Goal: Task Accomplishment & Management: Use online tool/utility

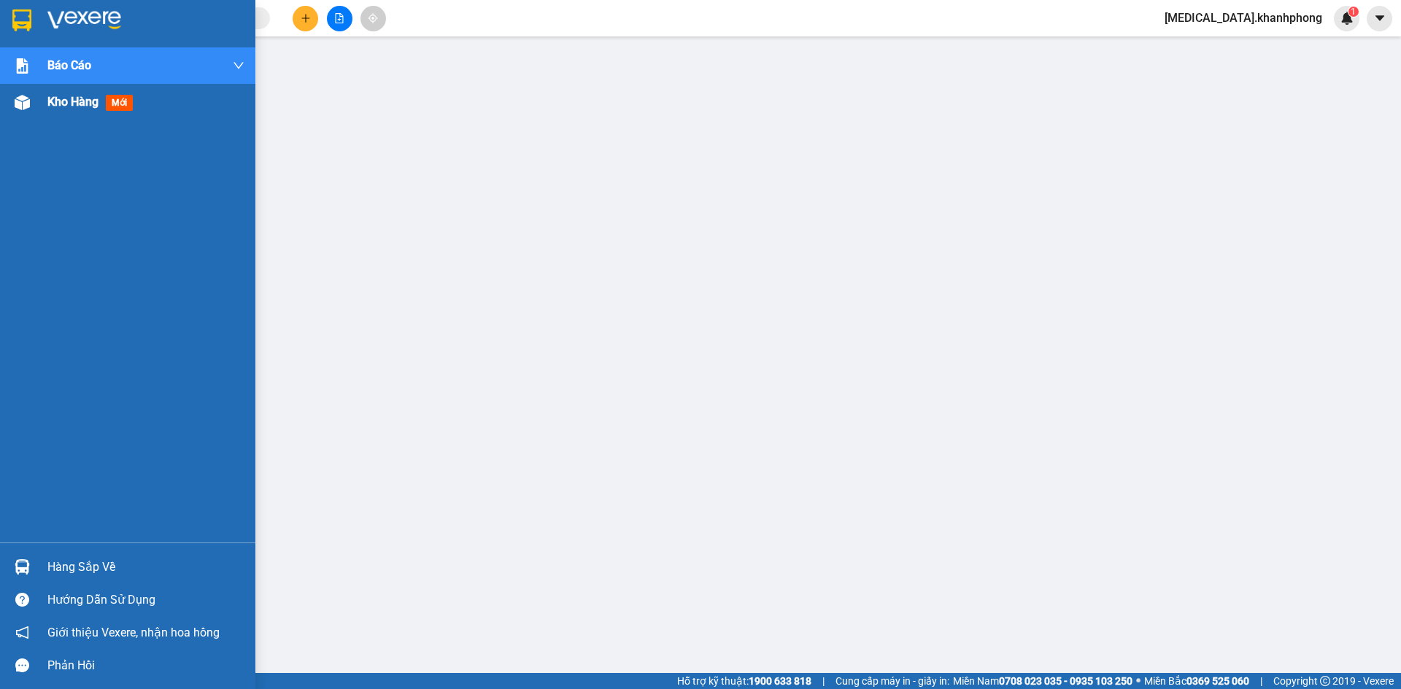
scroll to position [86, 0]
click at [54, 103] on span "Kho hàng" at bounding box center [72, 102] width 51 height 14
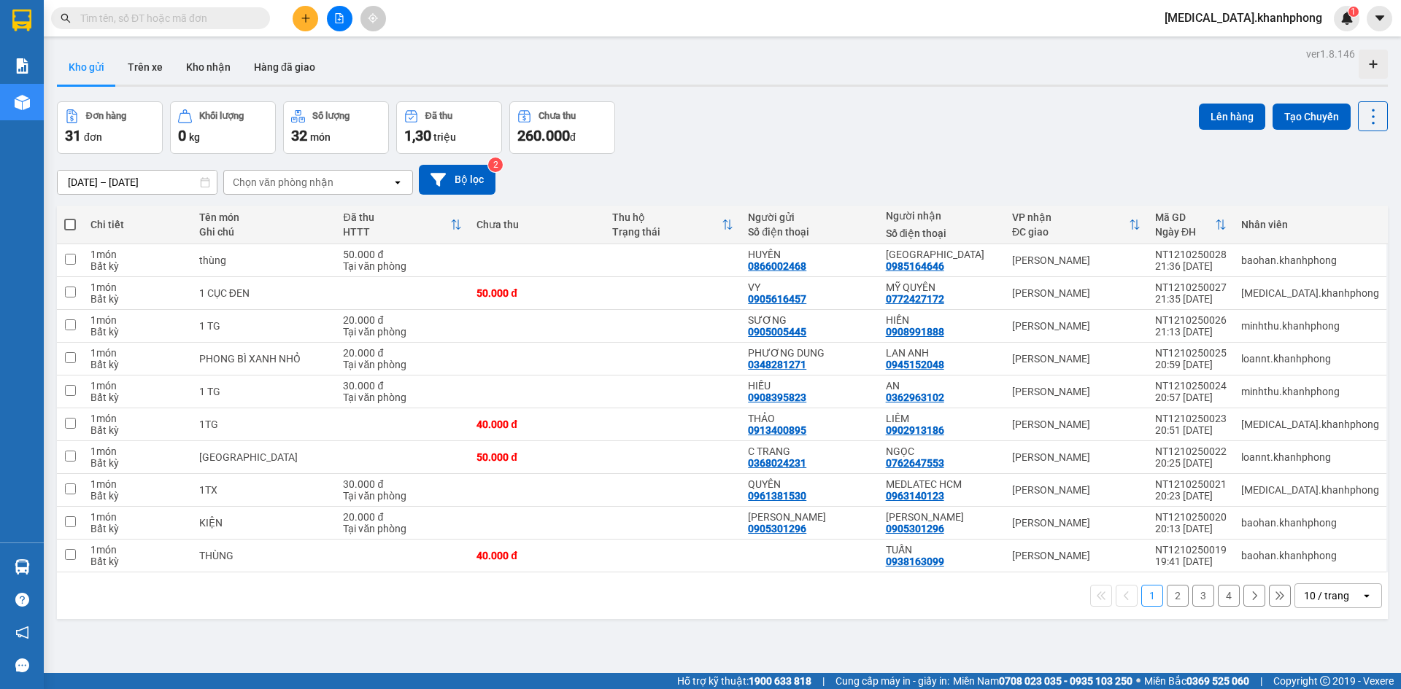
click at [70, 223] on span at bounding box center [70, 225] width 12 height 12
click at [70, 217] on input "checkbox" at bounding box center [70, 217] width 0 height 0
checkbox input "true"
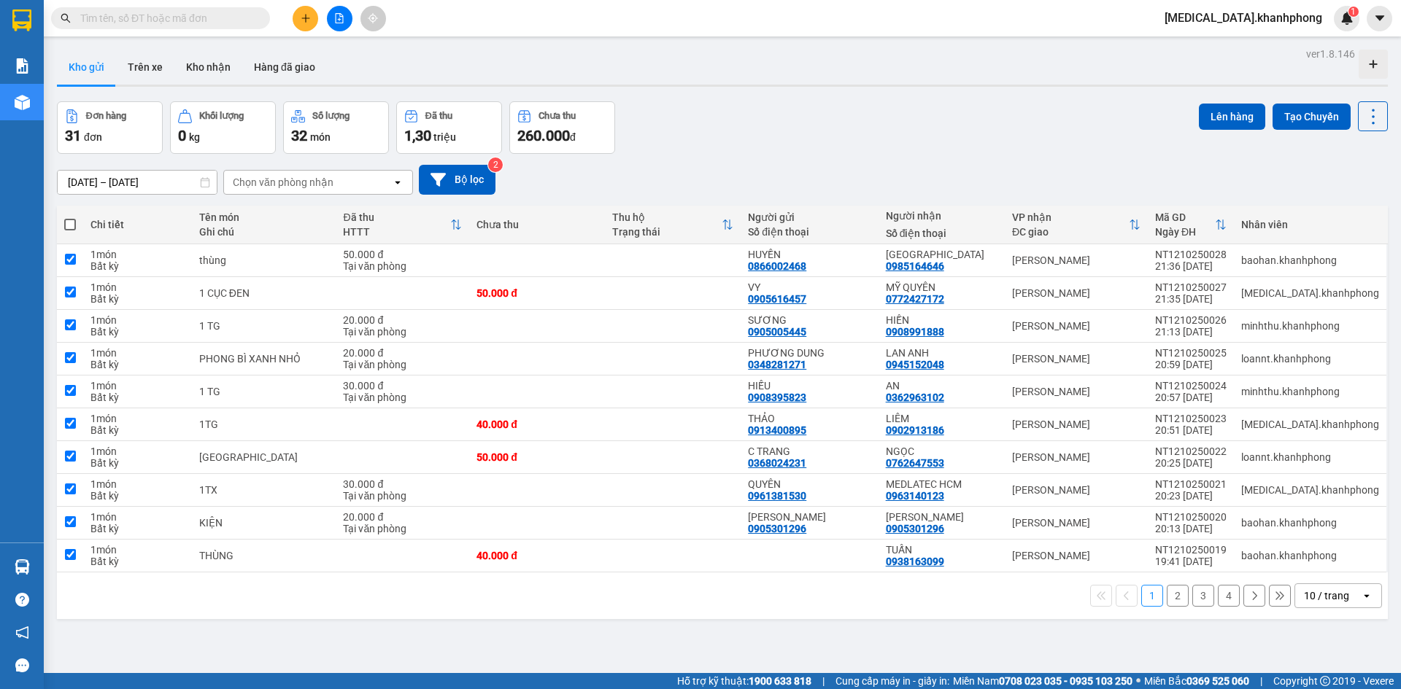
checkbox input "true"
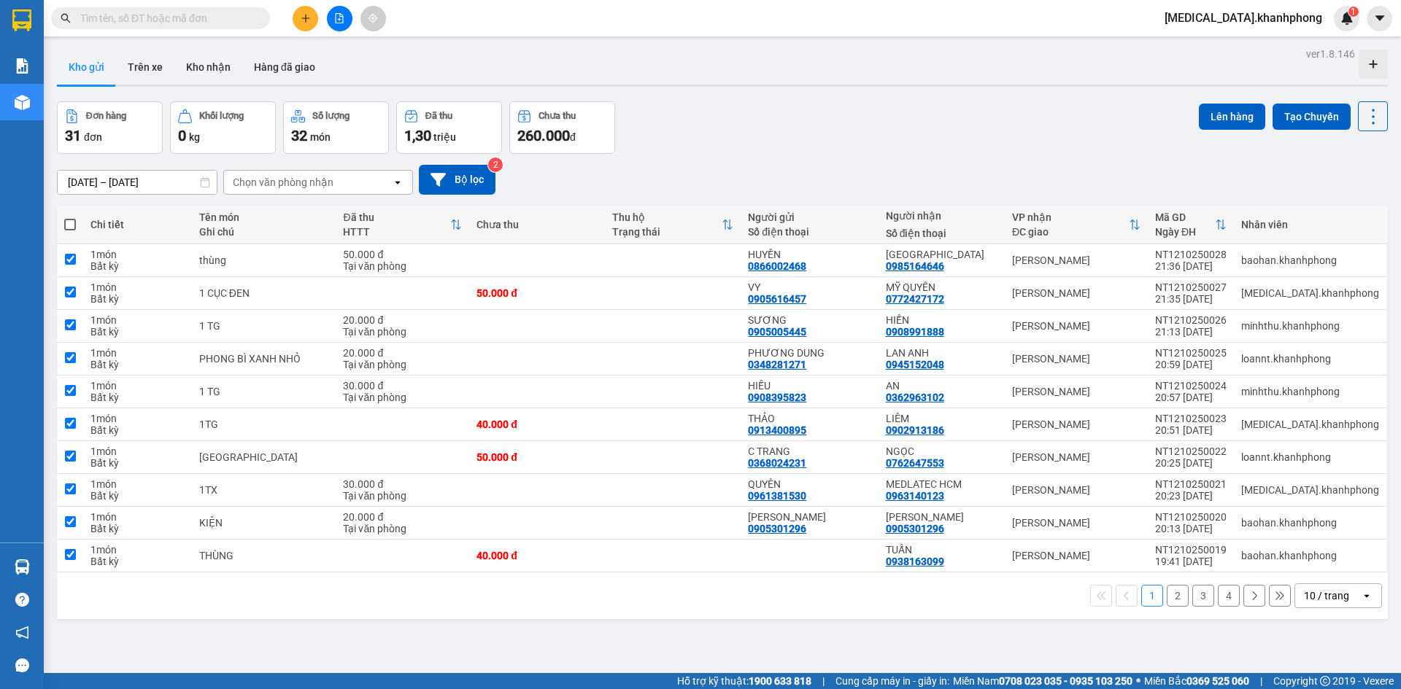
checkbox input "true"
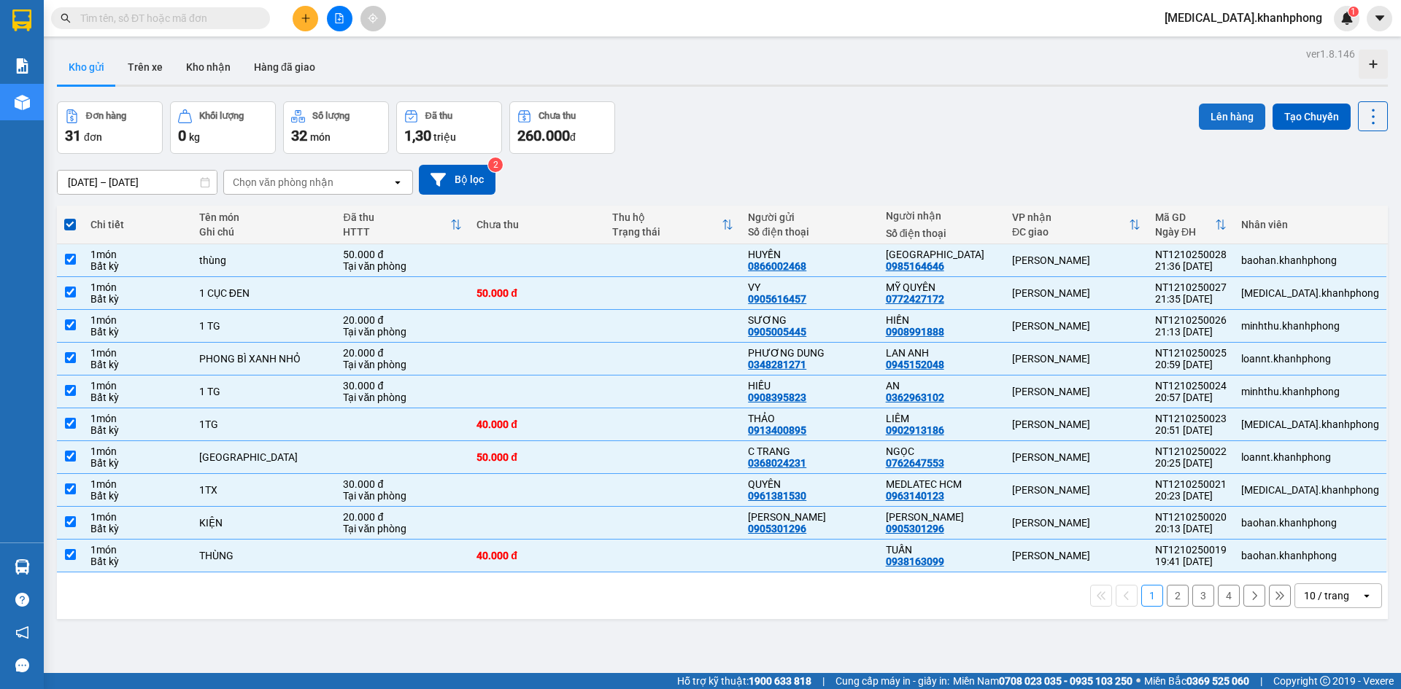
click at [1226, 111] on button "Lên hàng" at bounding box center [1232, 117] width 66 height 26
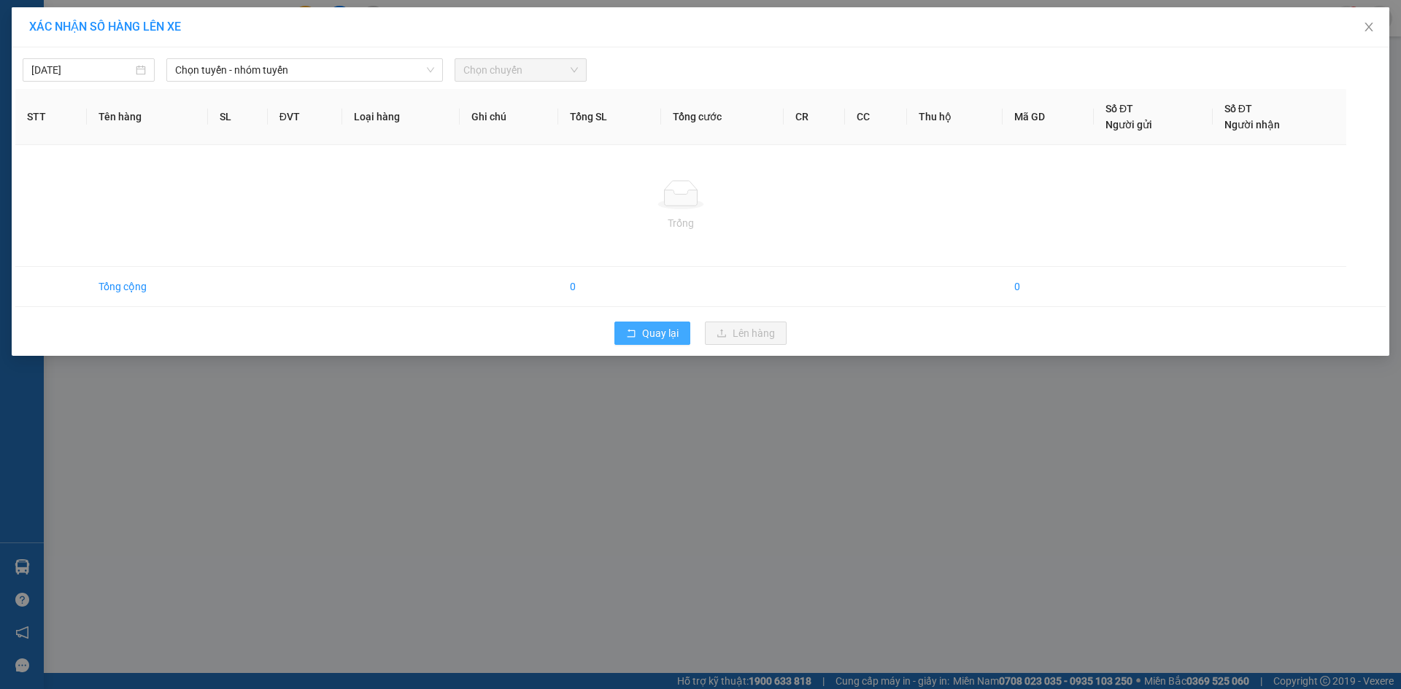
click at [655, 333] on span "Quay lại" at bounding box center [660, 333] width 36 height 16
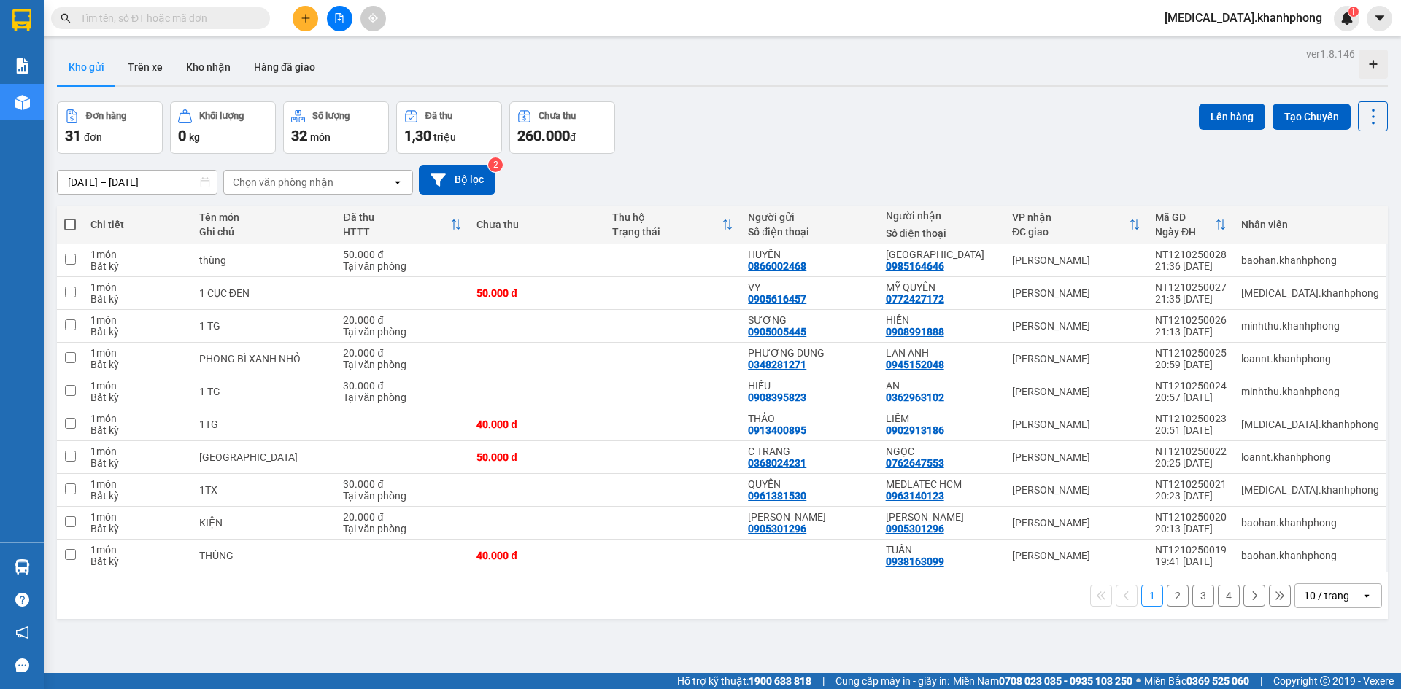
click at [66, 220] on span at bounding box center [70, 225] width 12 height 12
click at [70, 217] on input "checkbox" at bounding box center [70, 217] width 0 height 0
checkbox input "true"
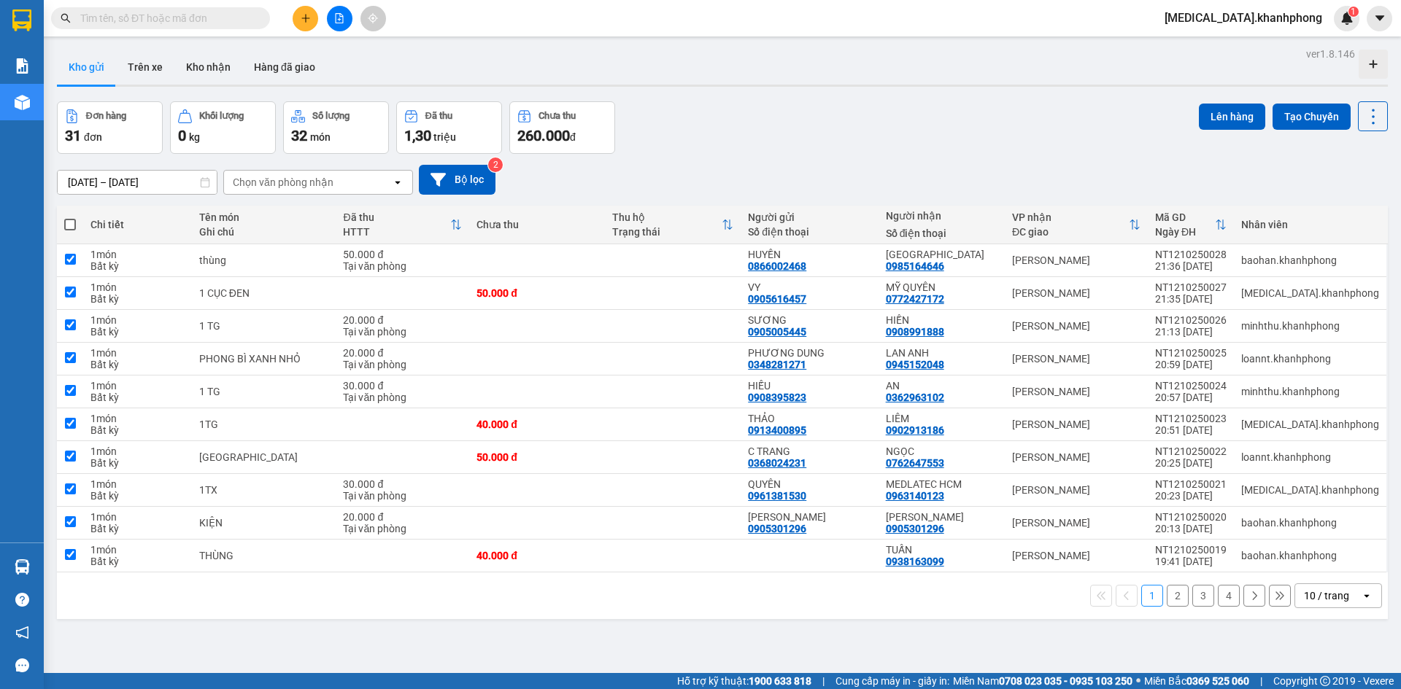
checkbox input "true"
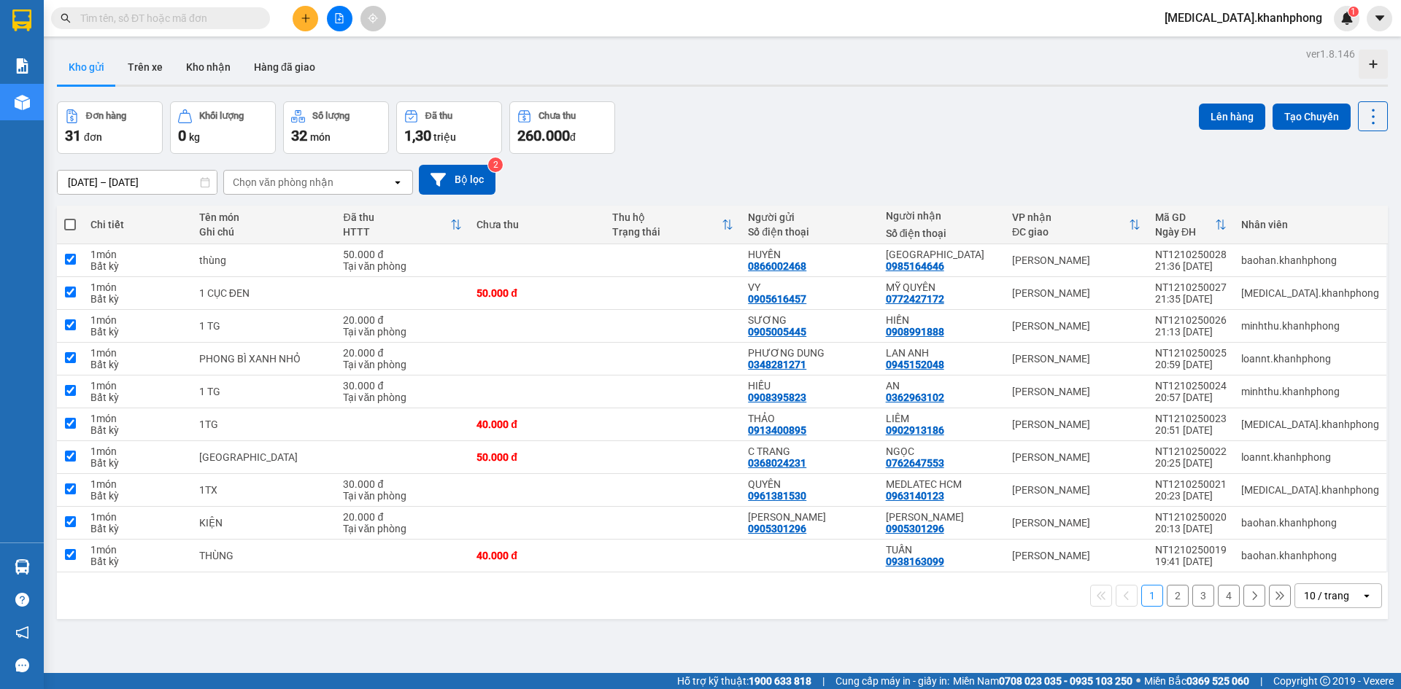
checkbox input "true"
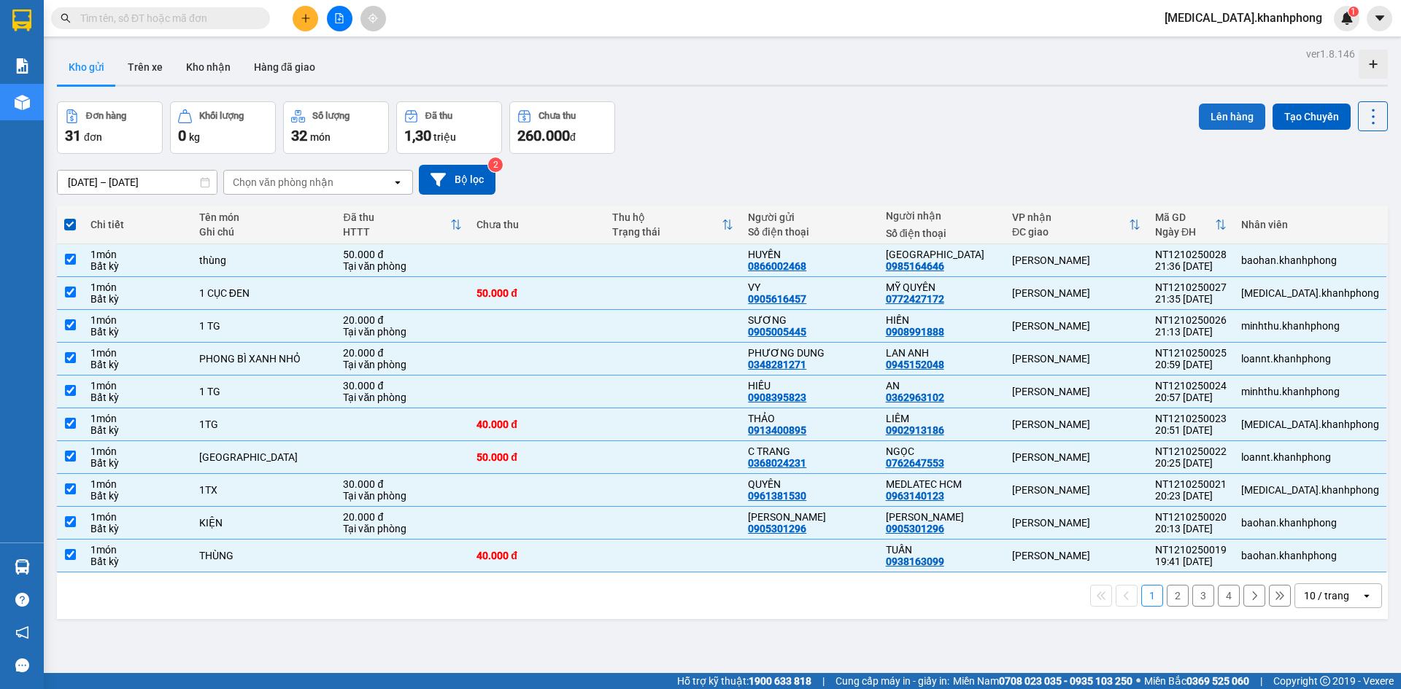
click at [1199, 123] on button "Lên hàng" at bounding box center [1232, 117] width 66 height 26
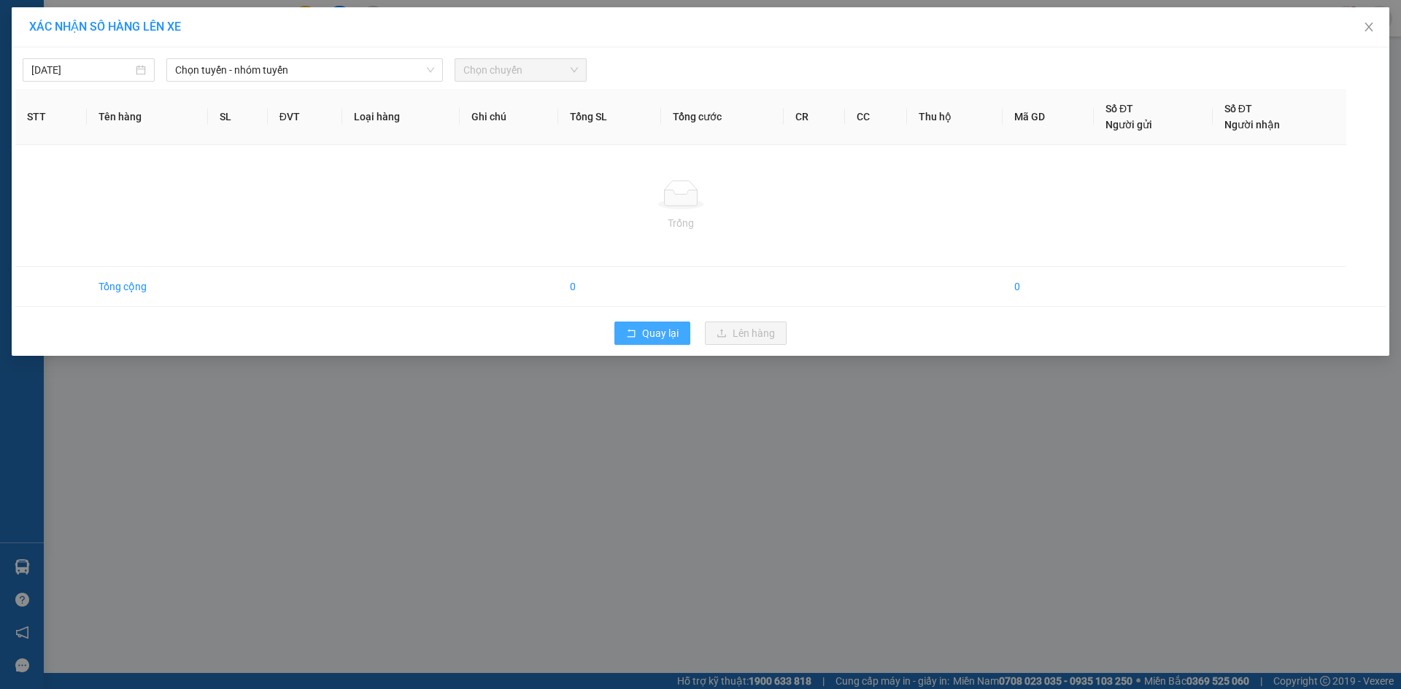
click at [677, 327] on span "Quay lại" at bounding box center [660, 333] width 36 height 16
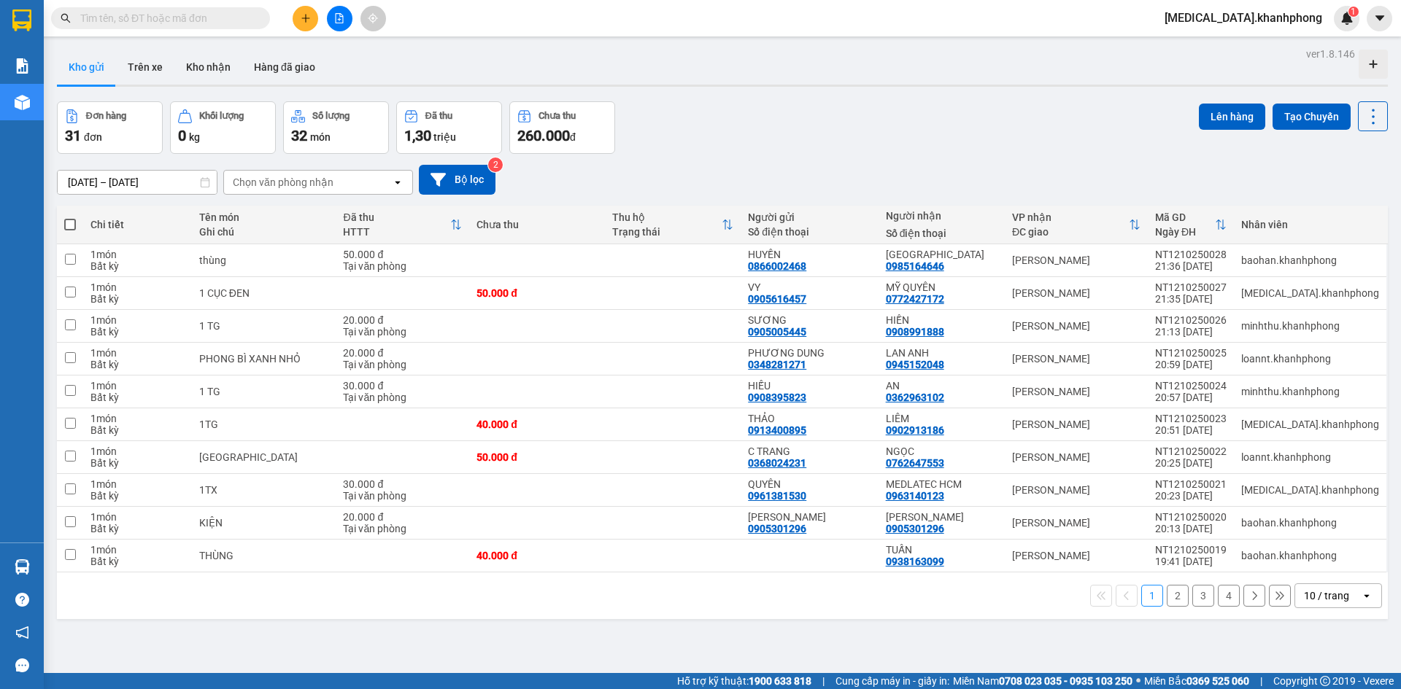
click at [69, 223] on span at bounding box center [70, 225] width 12 height 12
click at [70, 217] on input "checkbox" at bounding box center [70, 217] width 0 height 0
checkbox input "true"
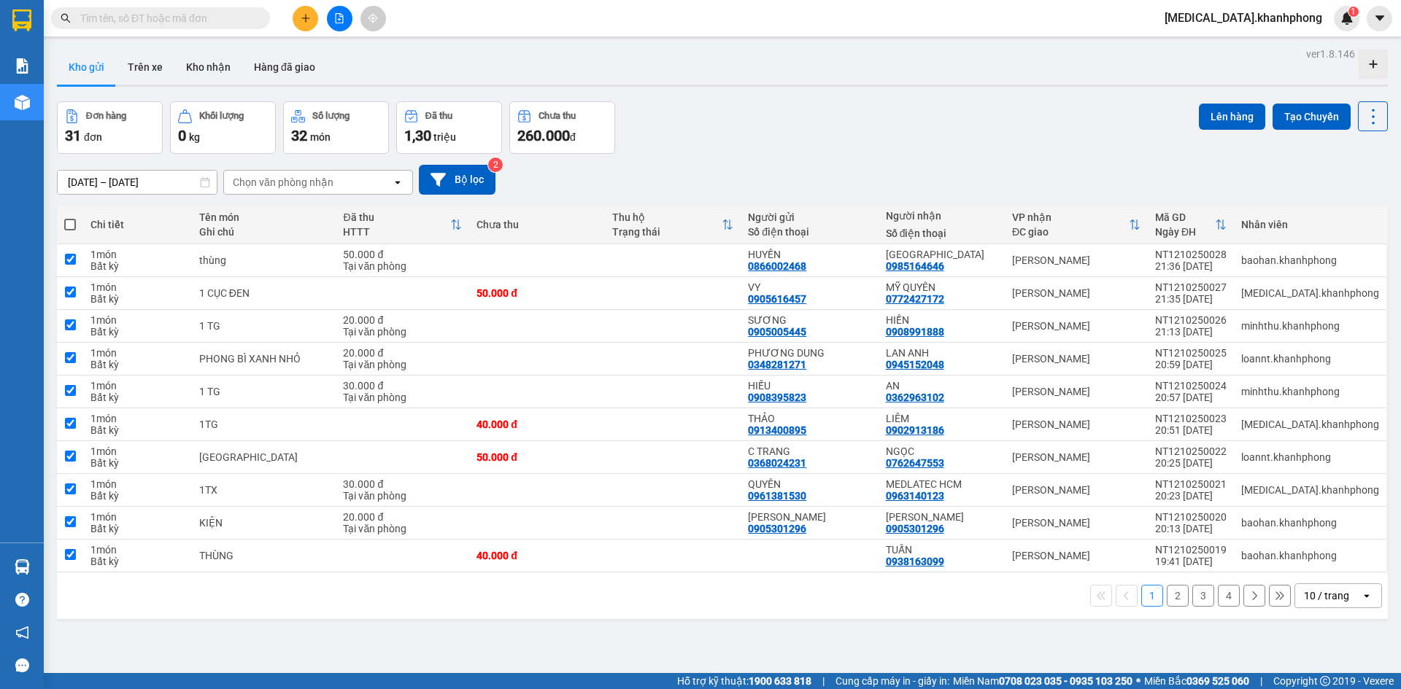
checkbox input "true"
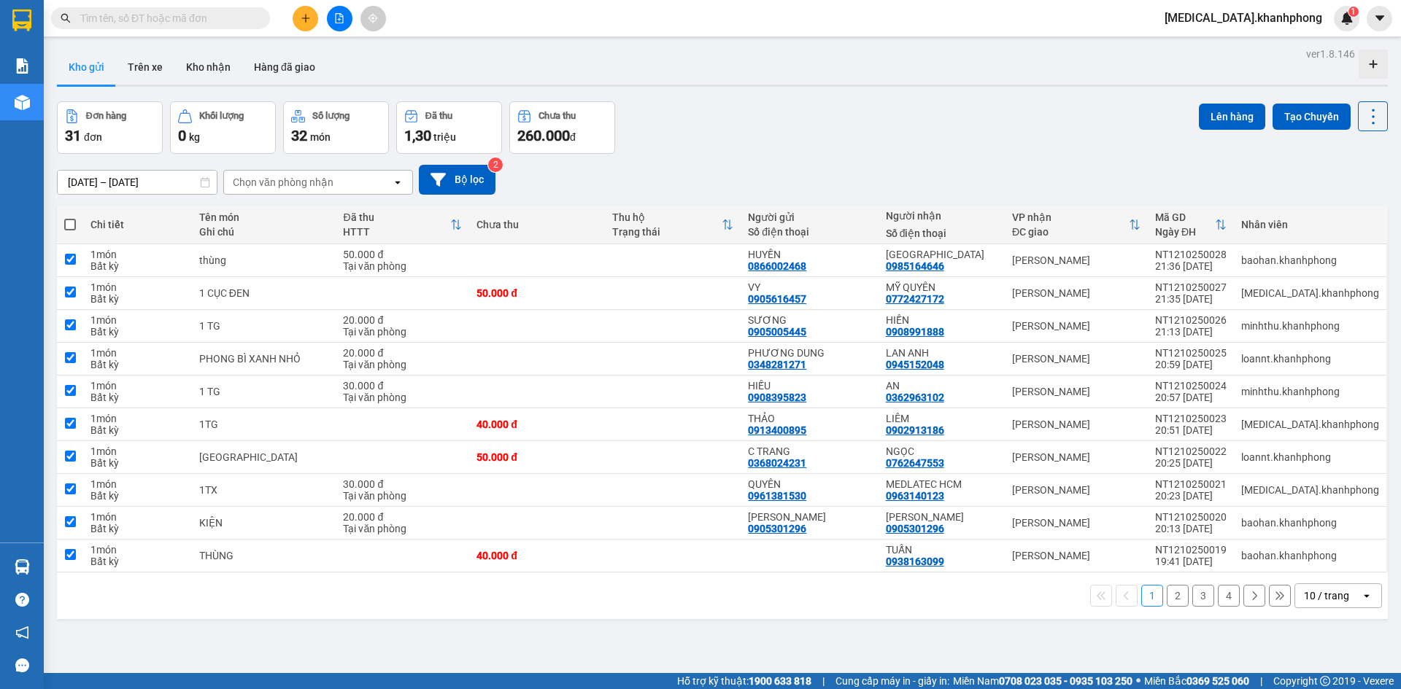
checkbox input "true"
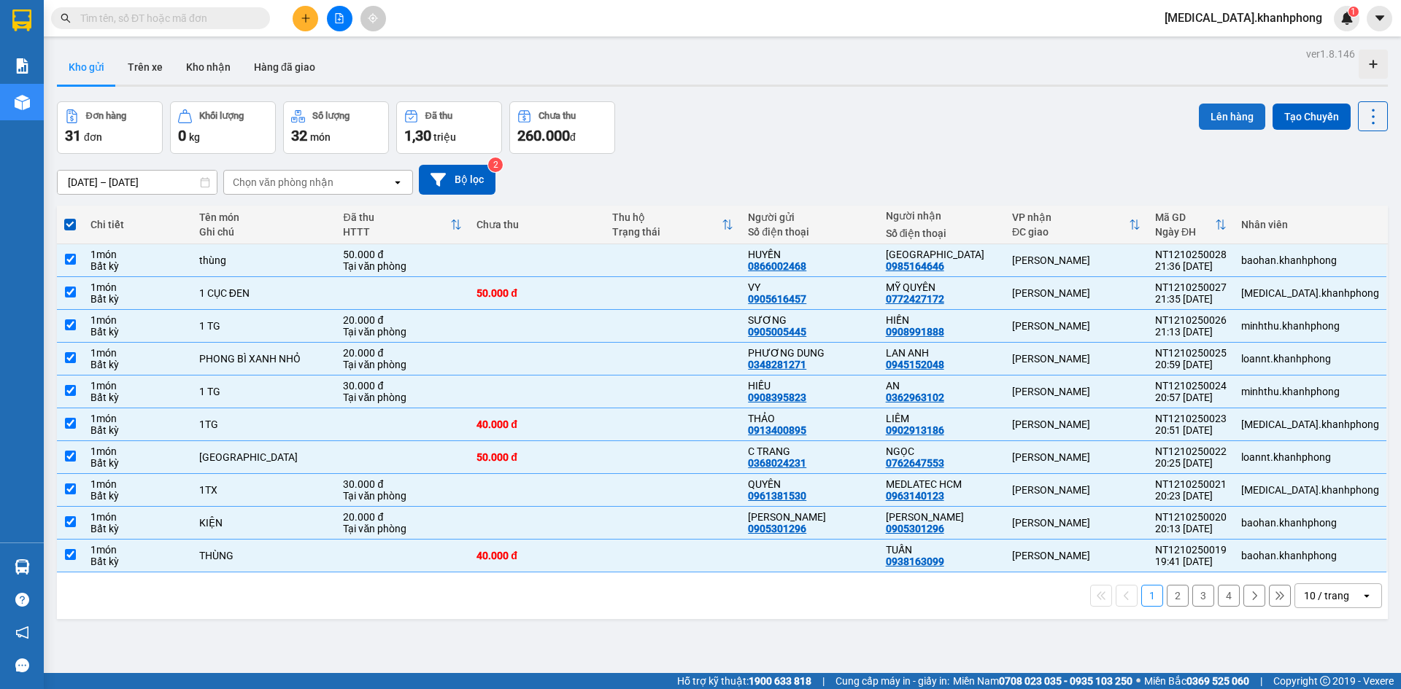
click at [1207, 119] on button "Lên hàng" at bounding box center [1232, 117] width 66 height 26
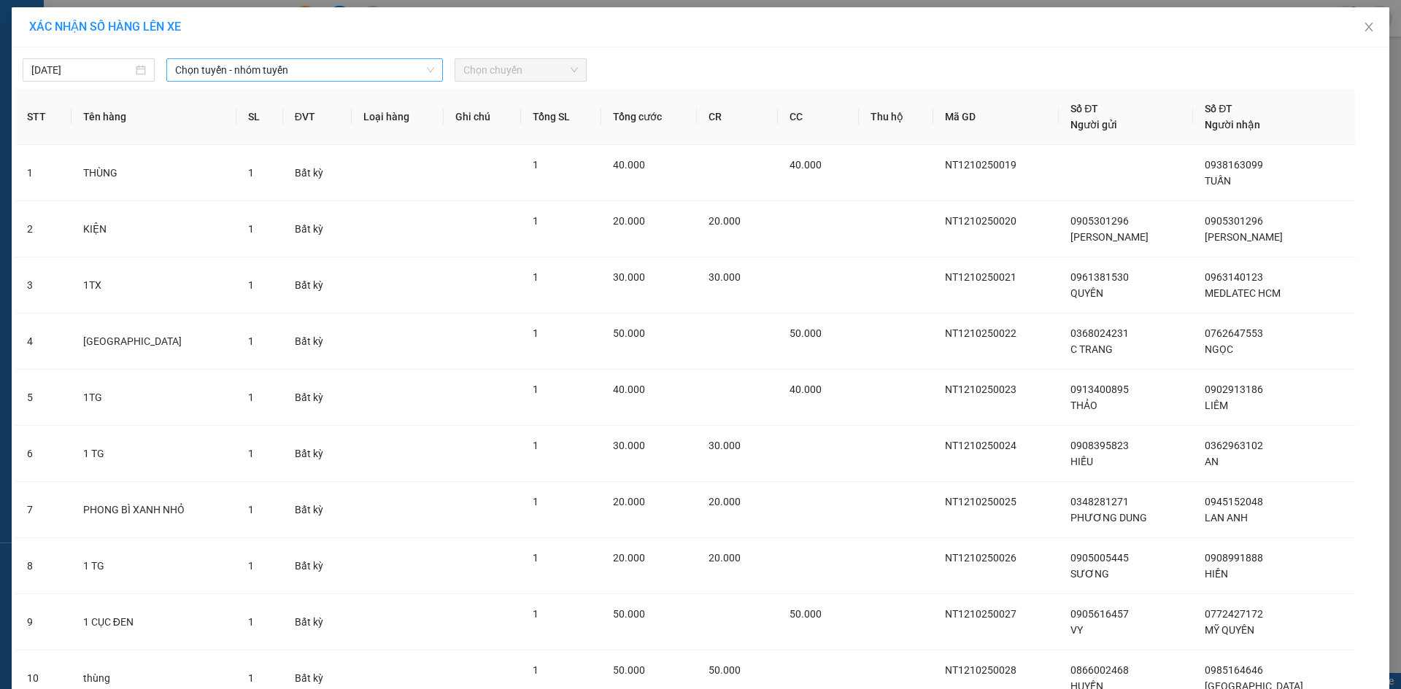
click at [398, 72] on span "Chọn tuyến - nhóm tuyến" at bounding box center [304, 70] width 259 height 22
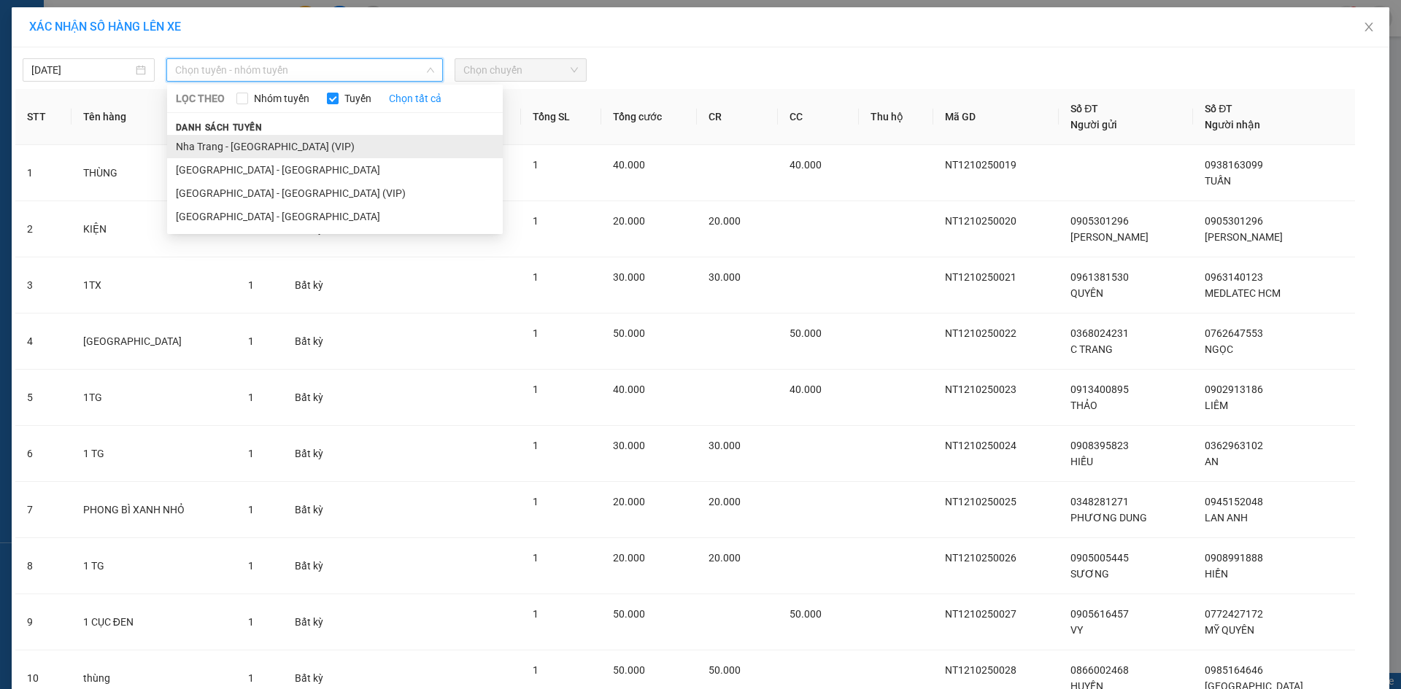
click at [407, 146] on li "Nha Trang - Sài Gòn (VIP)" at bounding box center [335, 146] width 336 height 23
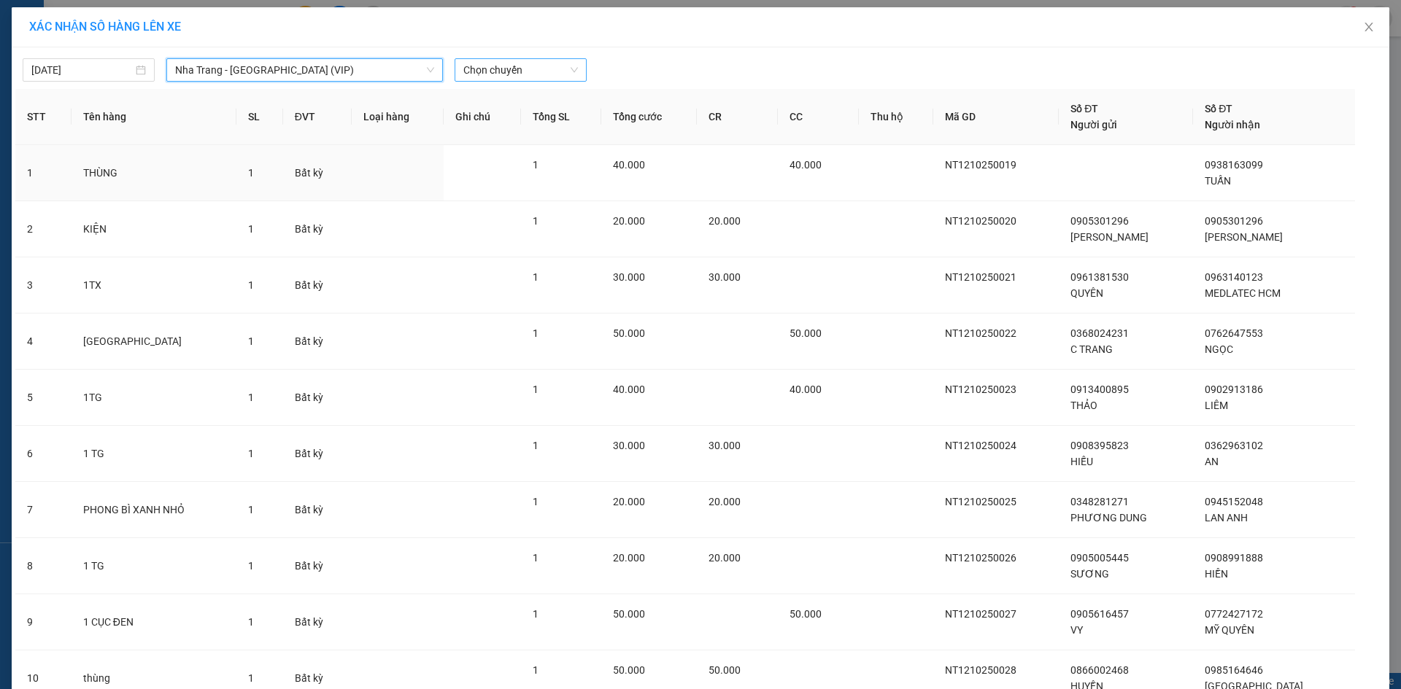
click at [501, 68] on span "Chọn chuyến" at bounding box center [520, 70] width 115 height 22
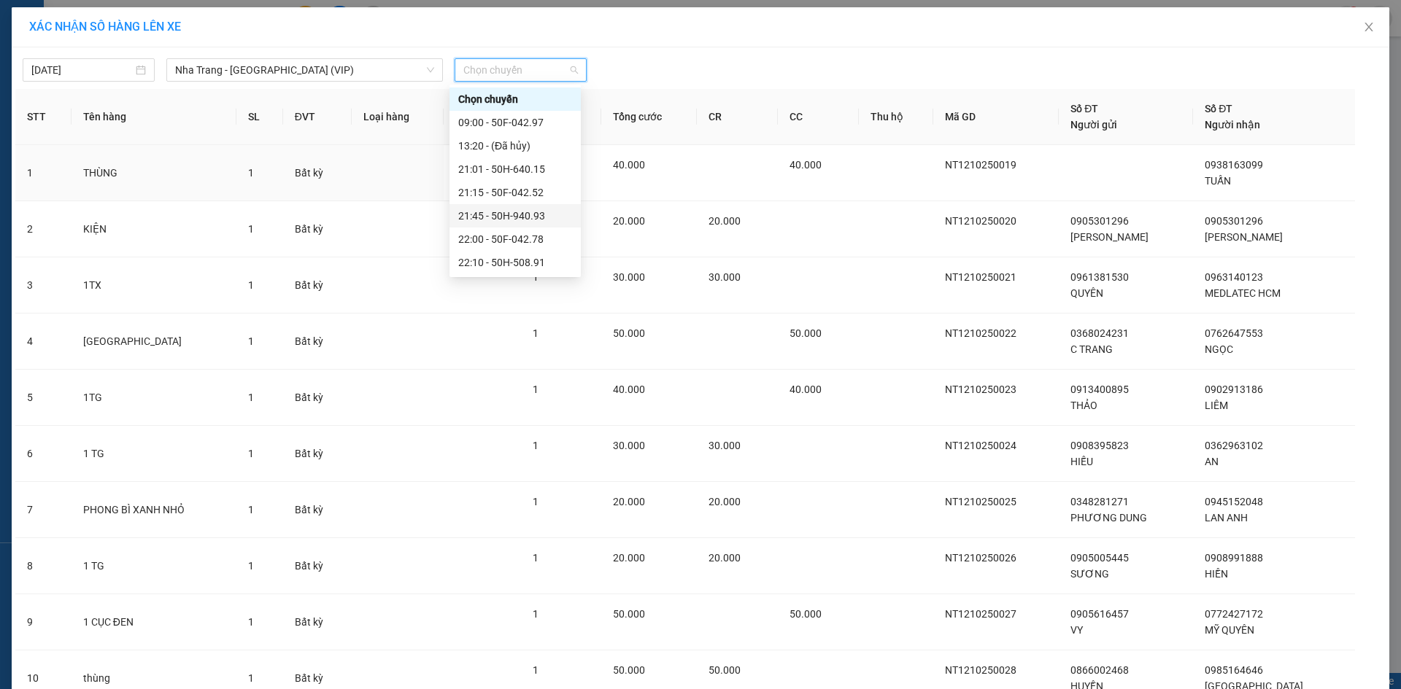
click at [505, 215] on div "21:45 - 50H-940.93" at bounding box center [515, 216] width 114 height 16
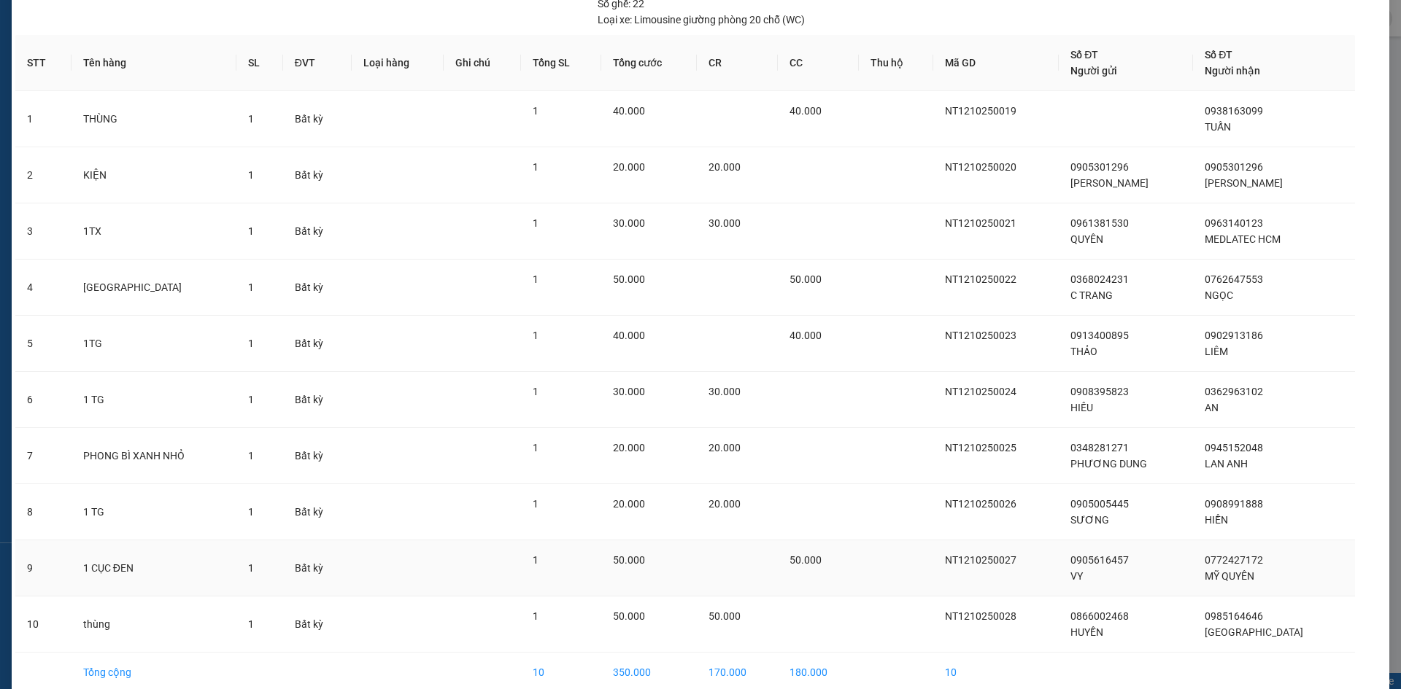
scroll to position [156, 0]
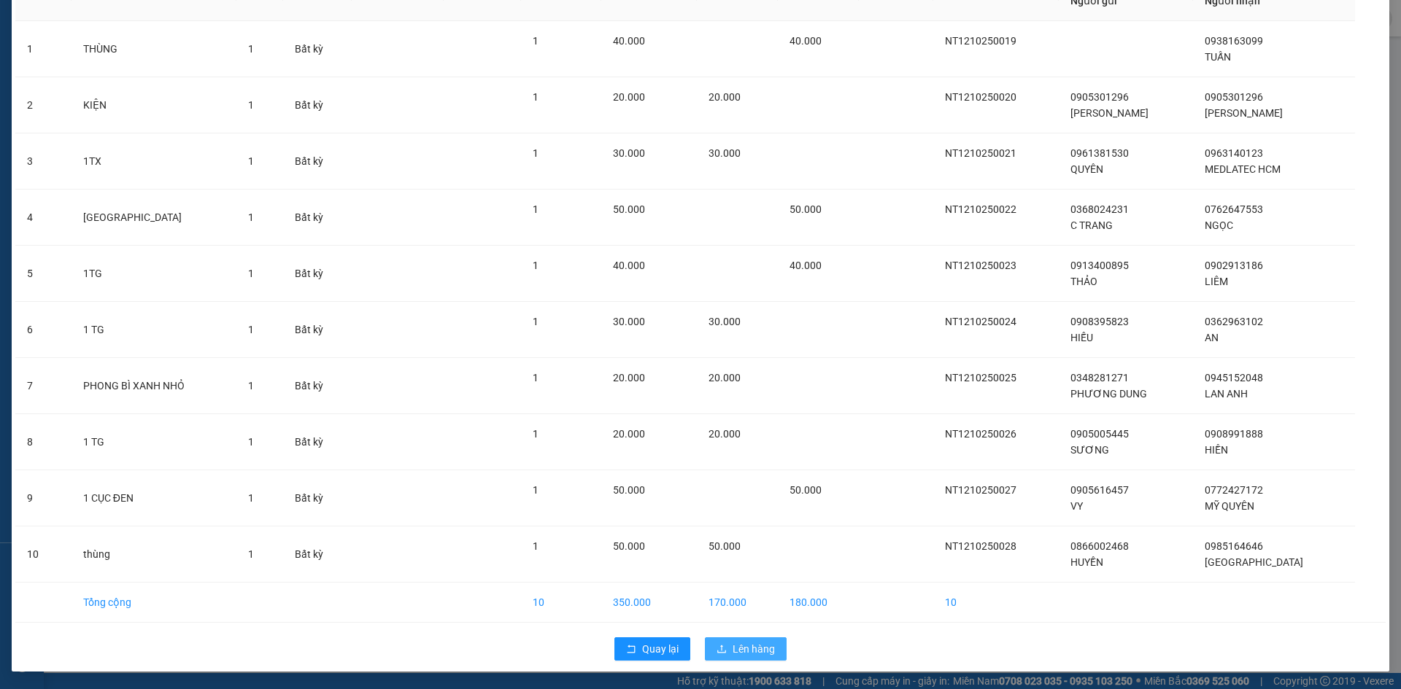
click at [754, 652] on span "Lên hàng" at bounding box center [754, 649] width 42 height 16
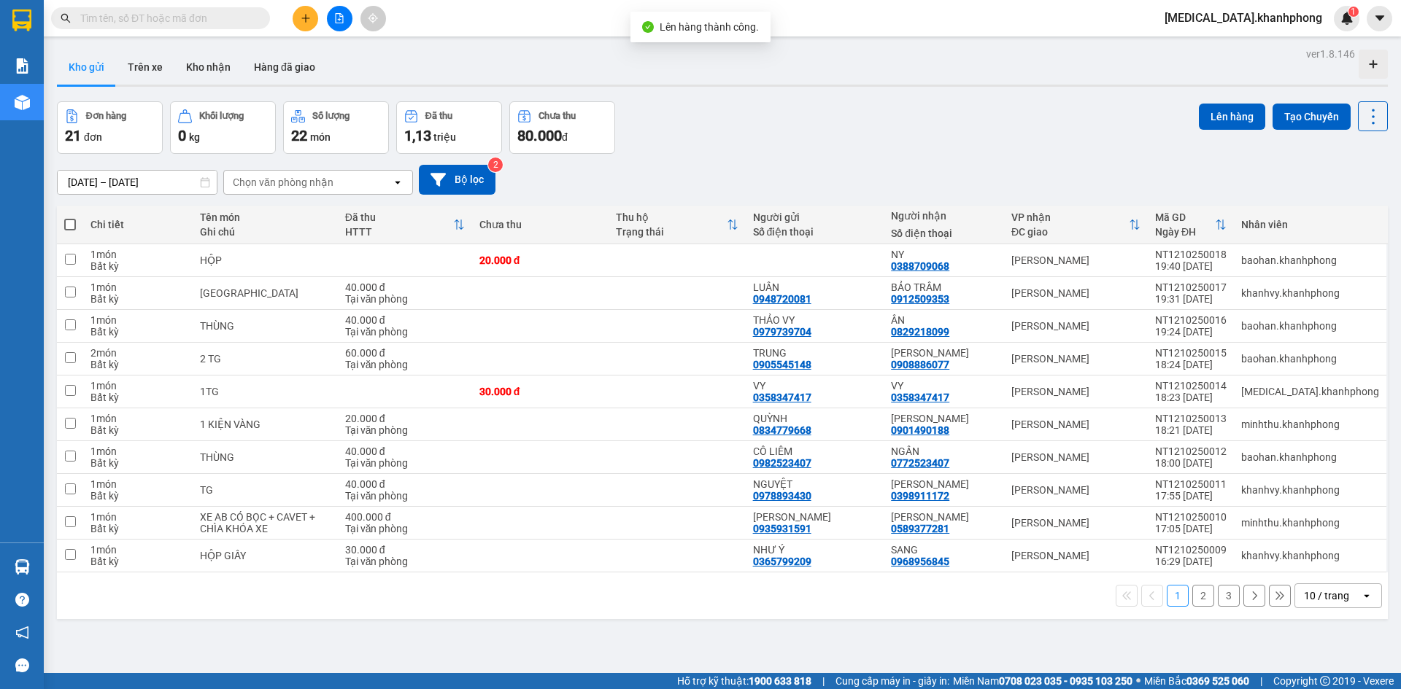
click at [66, 220] on span at bounding box center [70, 225] width 12 height 12
click at [70, 217] on input "checkbox" at bounding box center [70, 217] width 0 height 0
checkbox input "true"
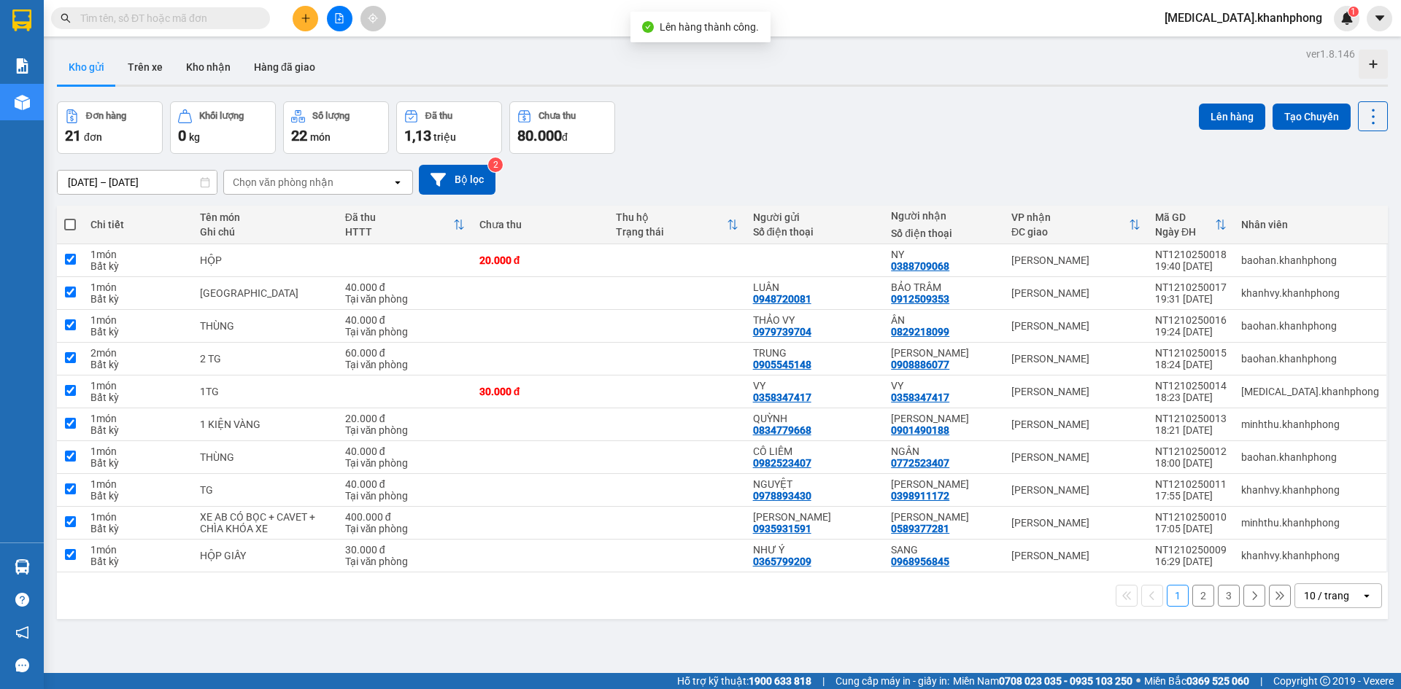
checkbox input "true"
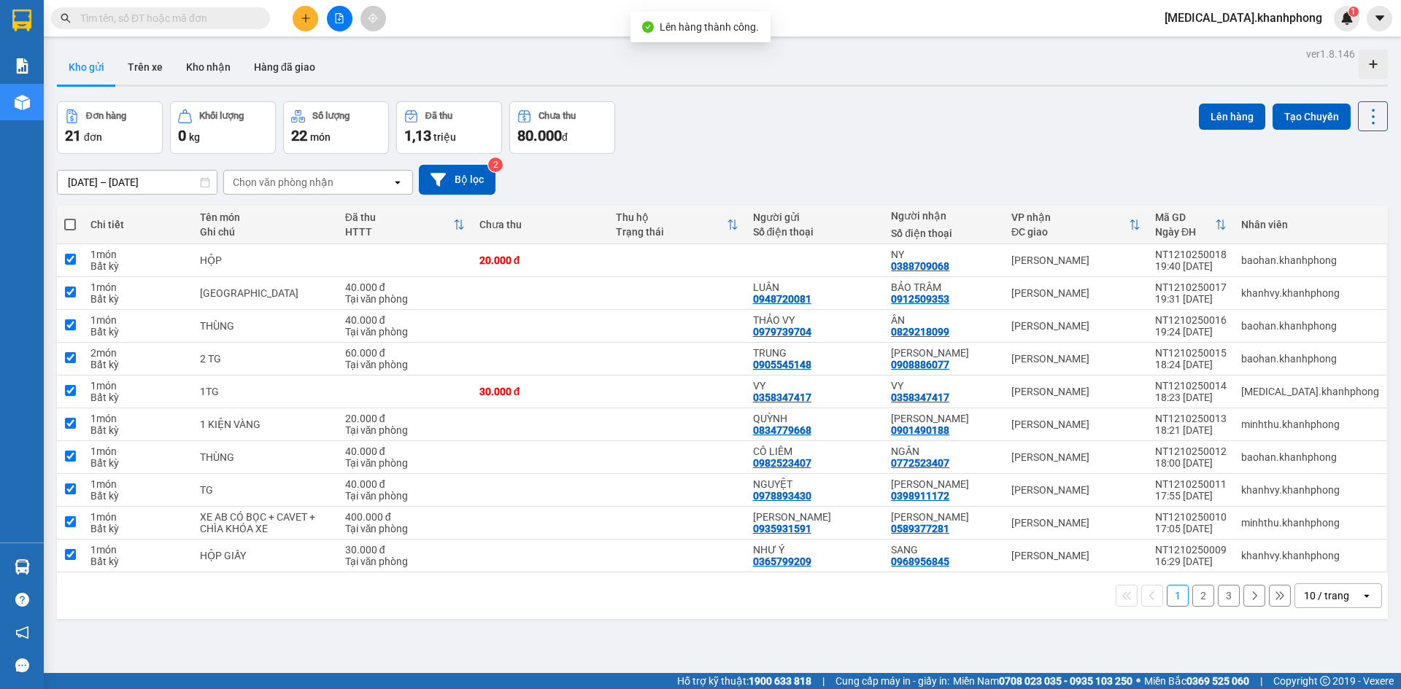
checkbox input "true"
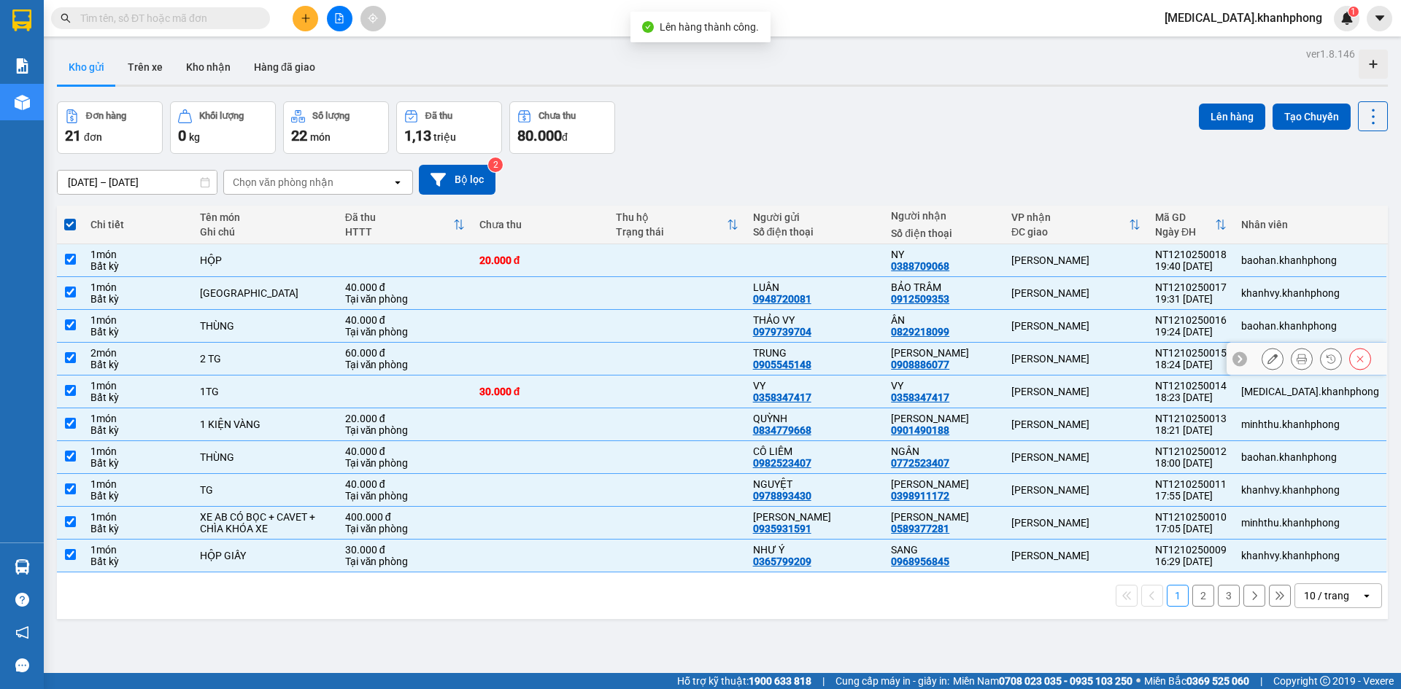
click at [1054, 360] on div "Lê Hồng Phong" at bounding box center [1075, 359] width 129 height 12
checkbox input "false"
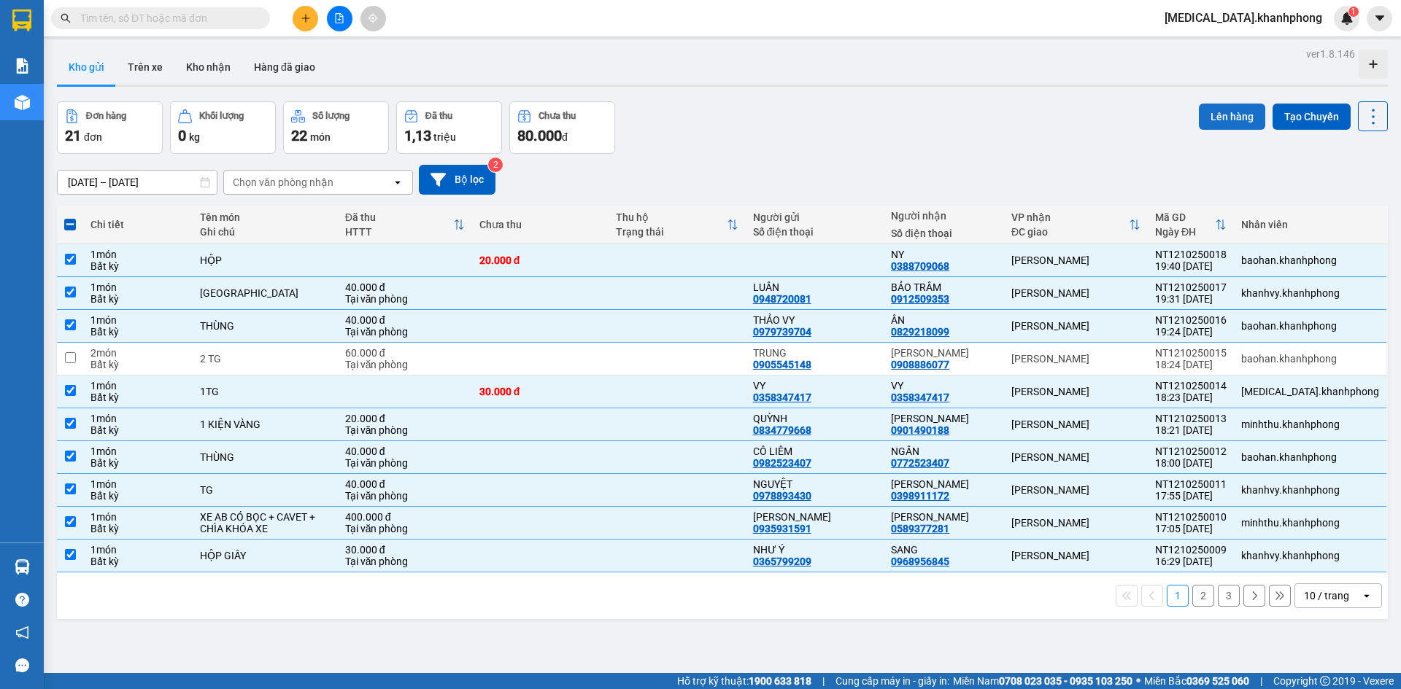
click at [1202, 116] on button "Lên hàng" at bounding box center [1232, 117] width 66 height 26
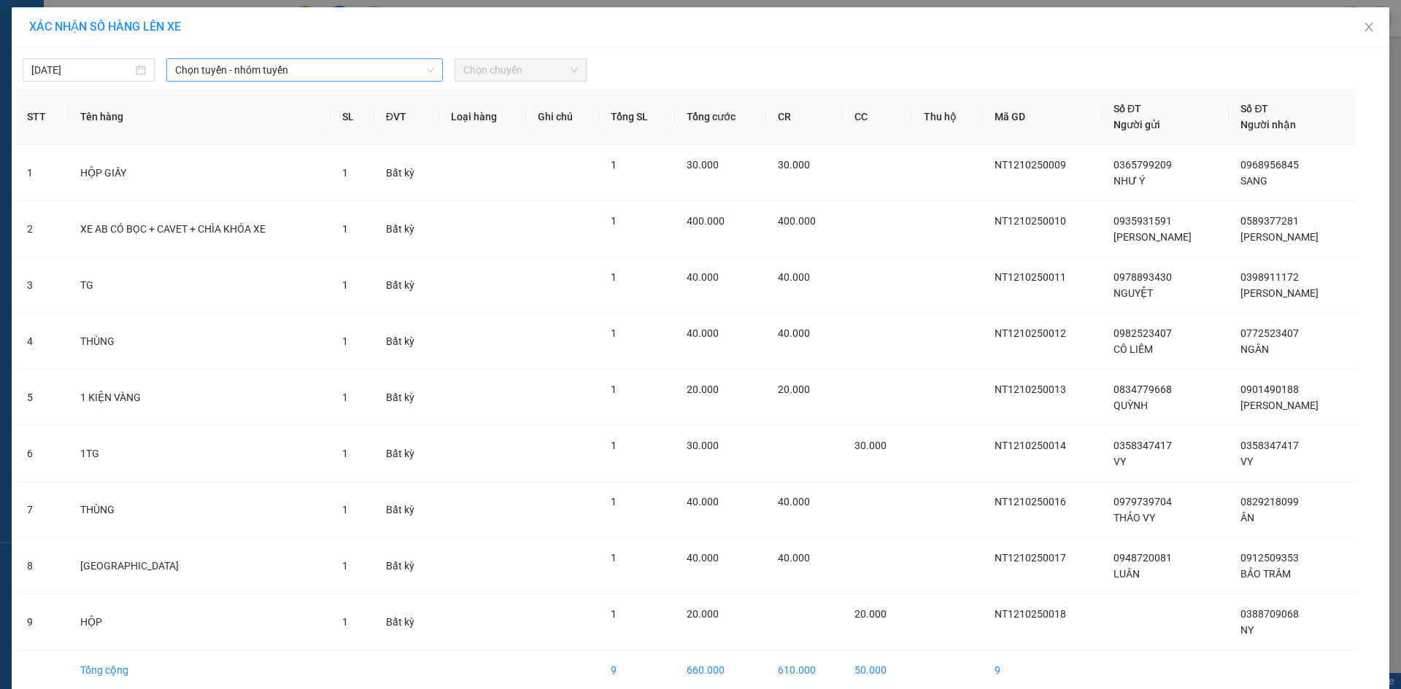
click at [304, 70] on span "Chọn tuyến - nhóm tuyến" at bounding box center [304, 70] width 259 height 22
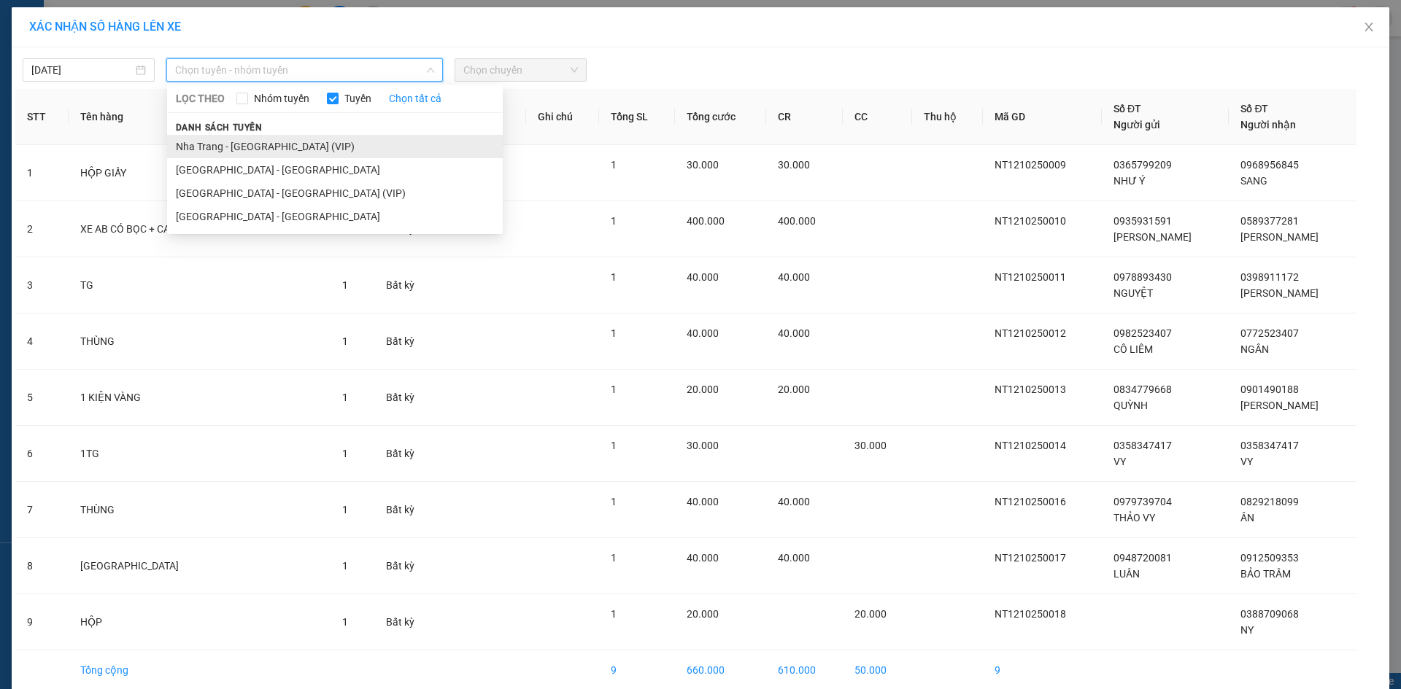
click at [298, 149] on li "Nha Trang - Sài Gòn (VIP)" at bounding box center [335, 146] width 336 height 23
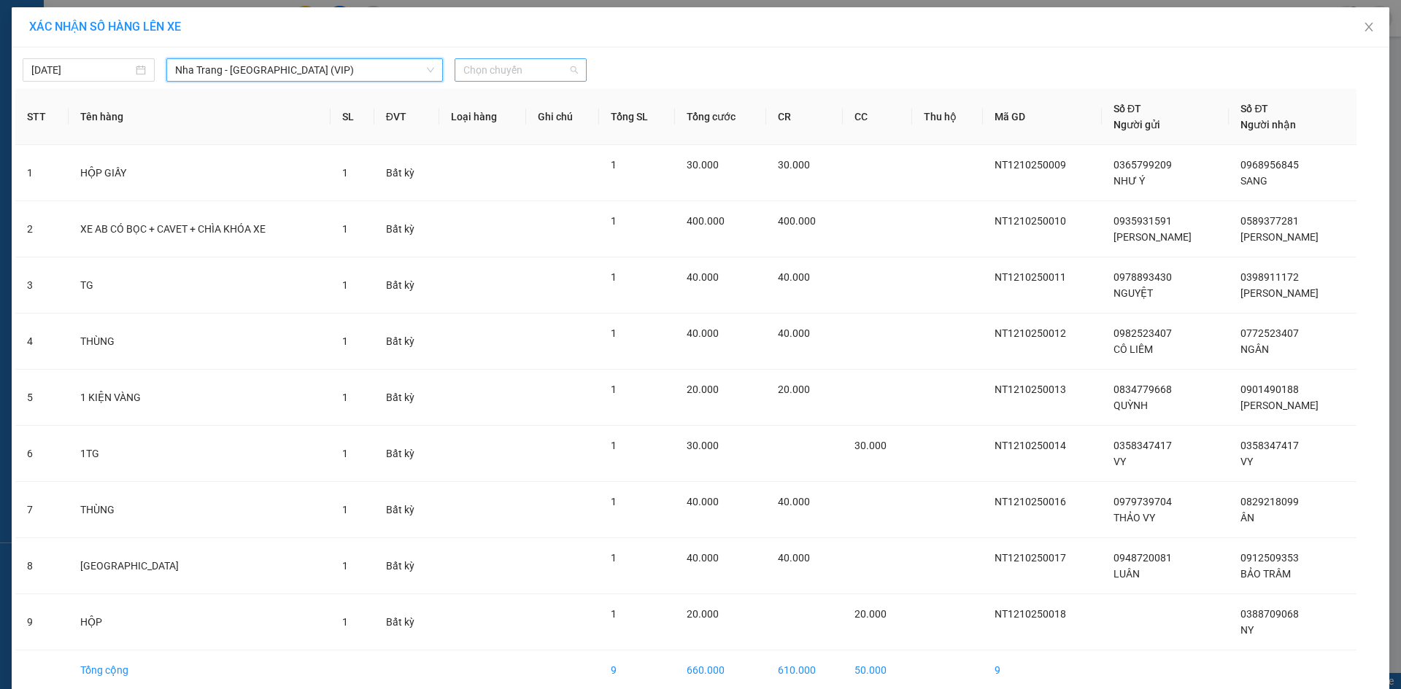
click at [516, 74] on span "Chọn chuyến" at bounding box center [520, 70] width 115 height 22
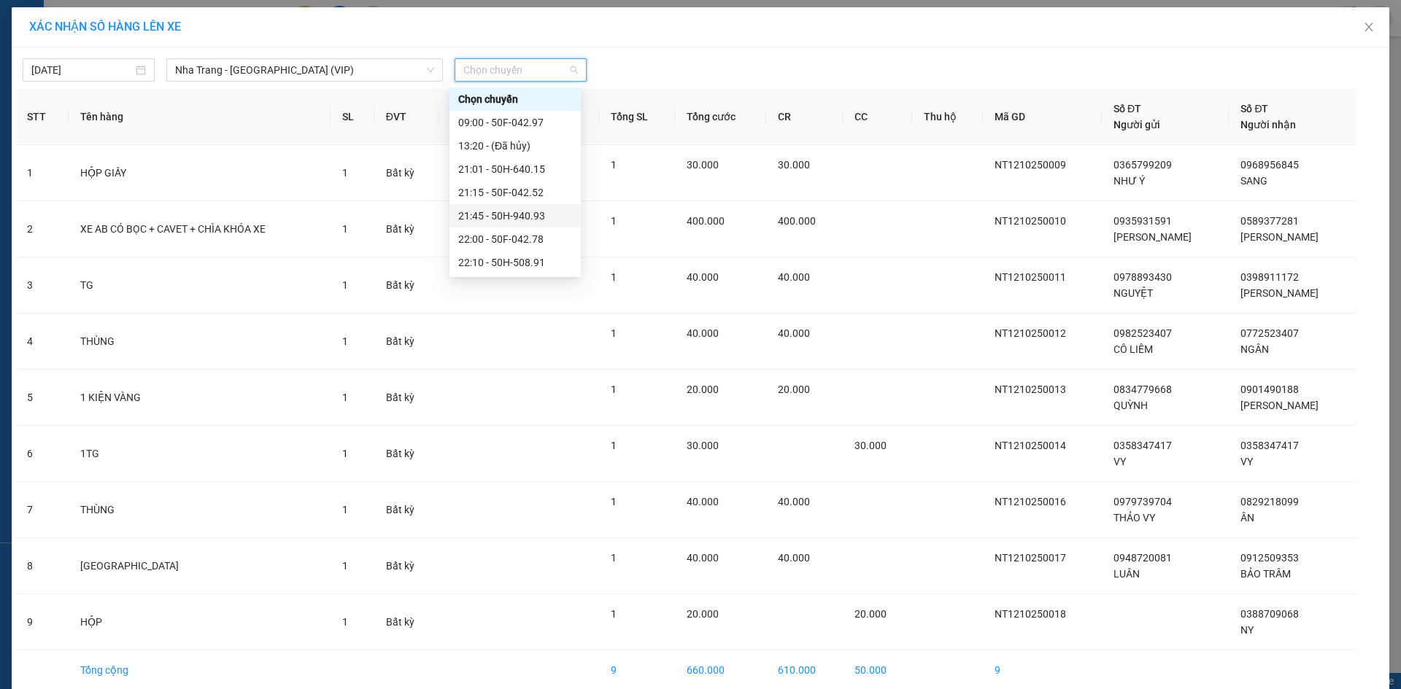
click at [510, 216] on div "21:45 - 50H-940.93" at bounding box center [515, 216] width 114 height 16
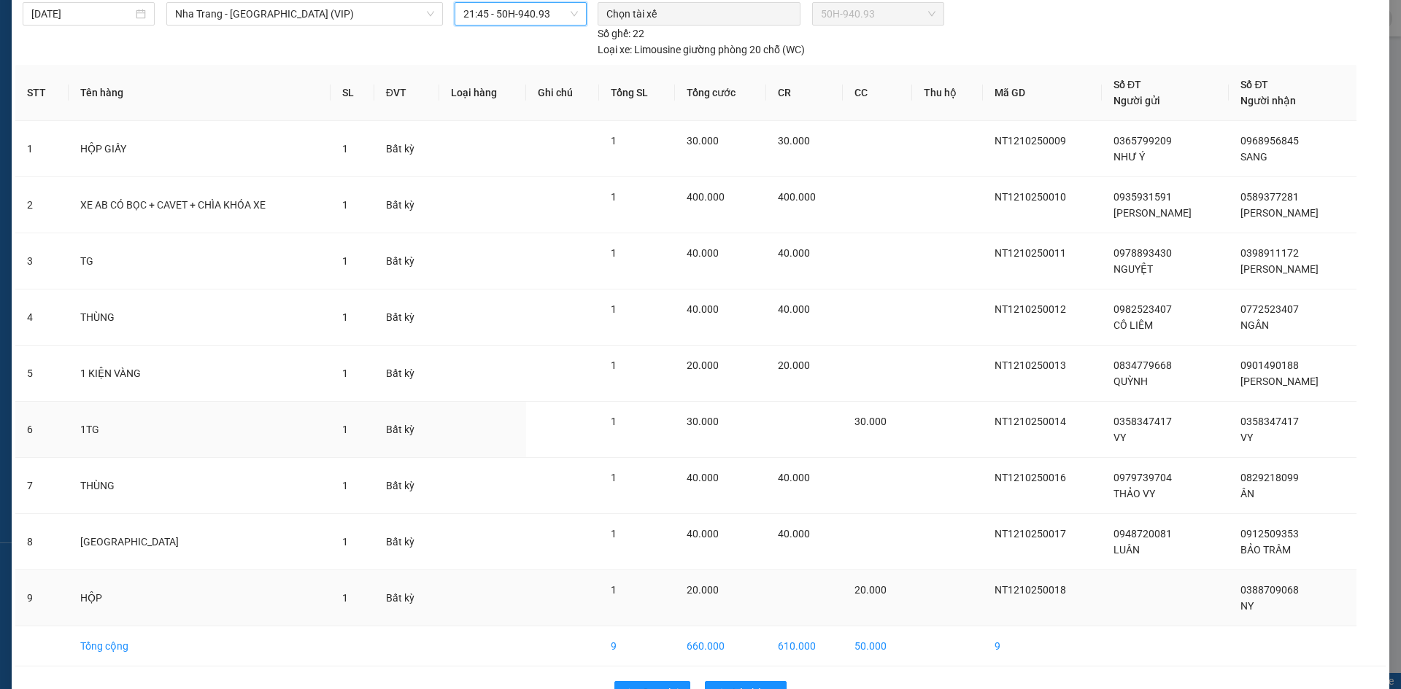
scroll to position [100, 0]
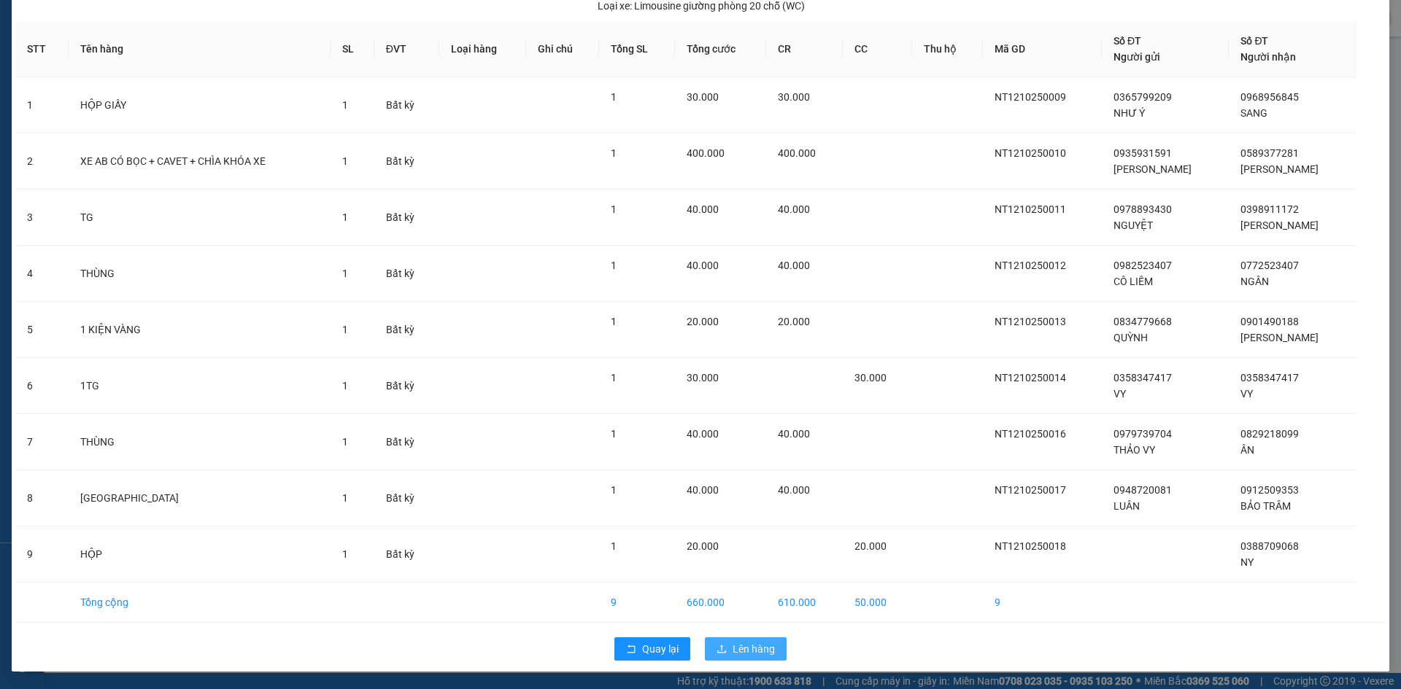
click at [744, 639] on button "Lên hàng" at bounding box center [746, 649] width 82 height 23
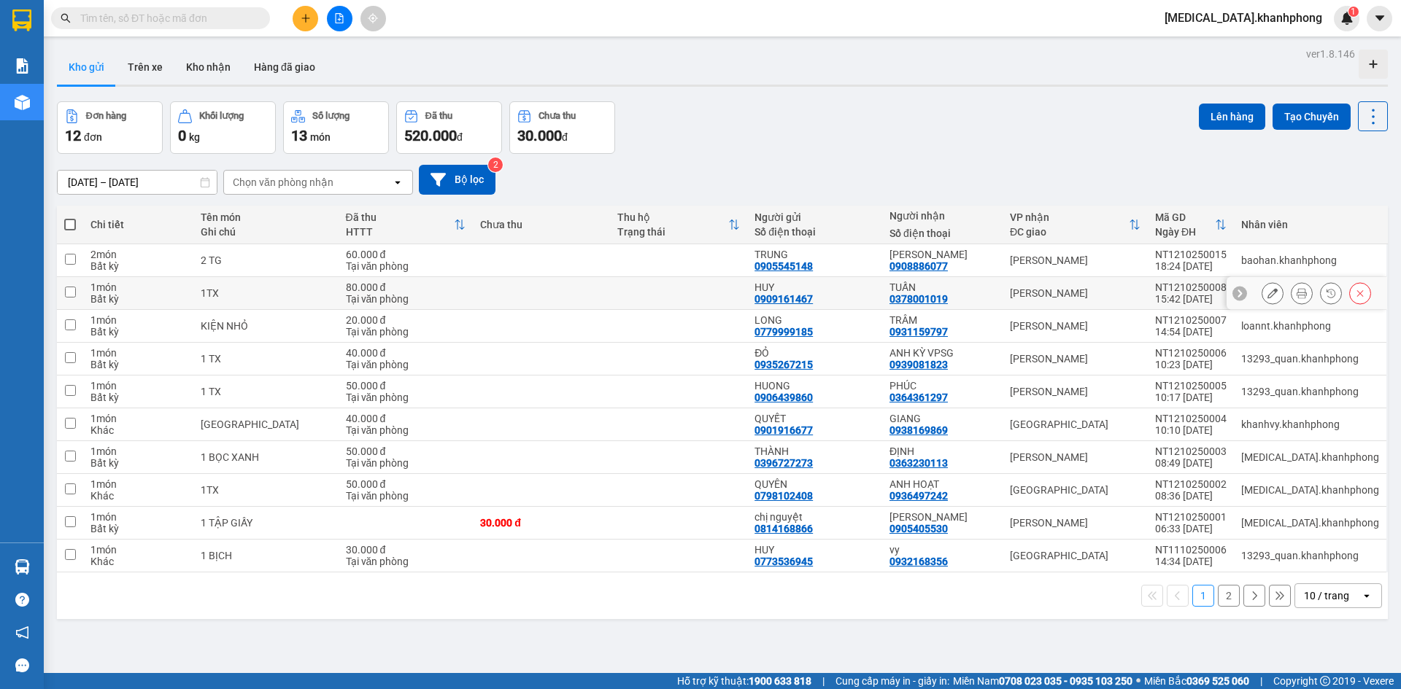
click at [971, 289] on div "TUẤN" at bounding box center [942, 288] width 106 height 12
checkbox input "true"
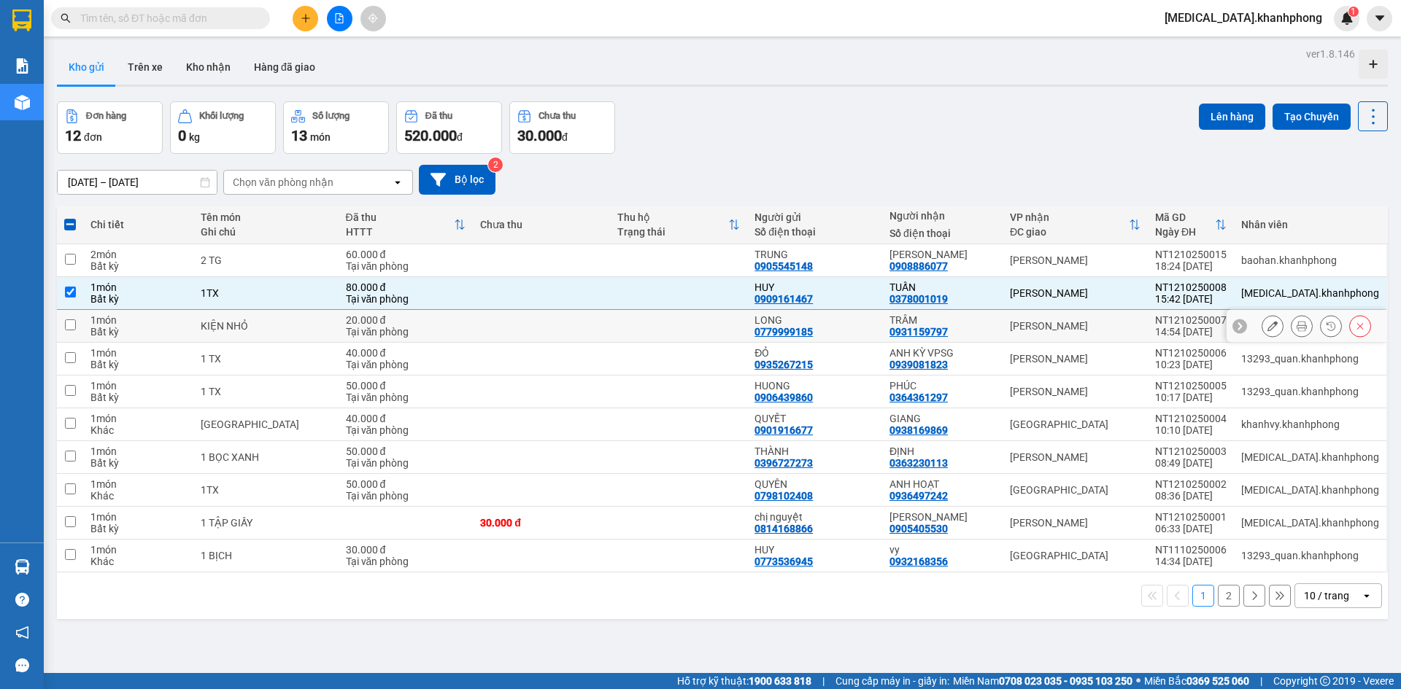
click at [983, 322] on div "TRÂM" at bounding box center [942, 320] width 106 height 12
checkbox input "true"
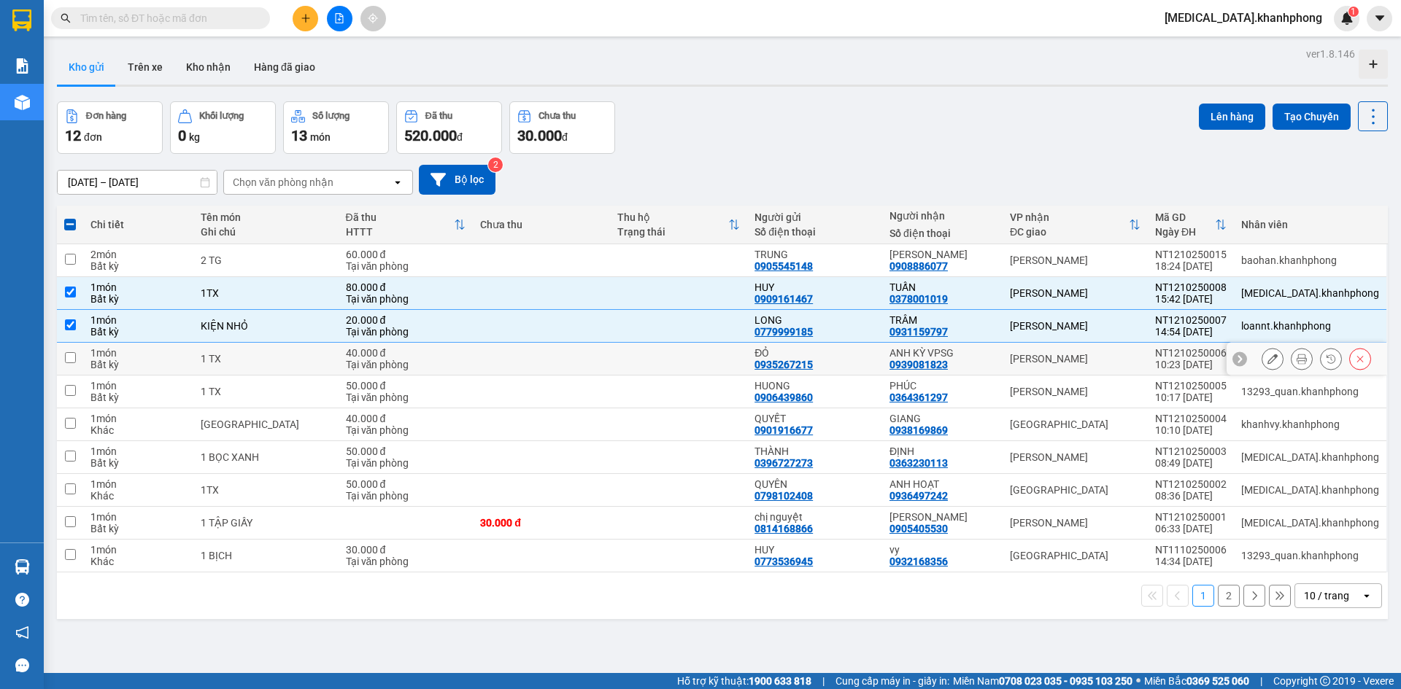
click at [995, 367] on div "ANH KỲ VPSG 0939081823" at bounding box center [942, 358] width 106 height 23
checkbox input "true"
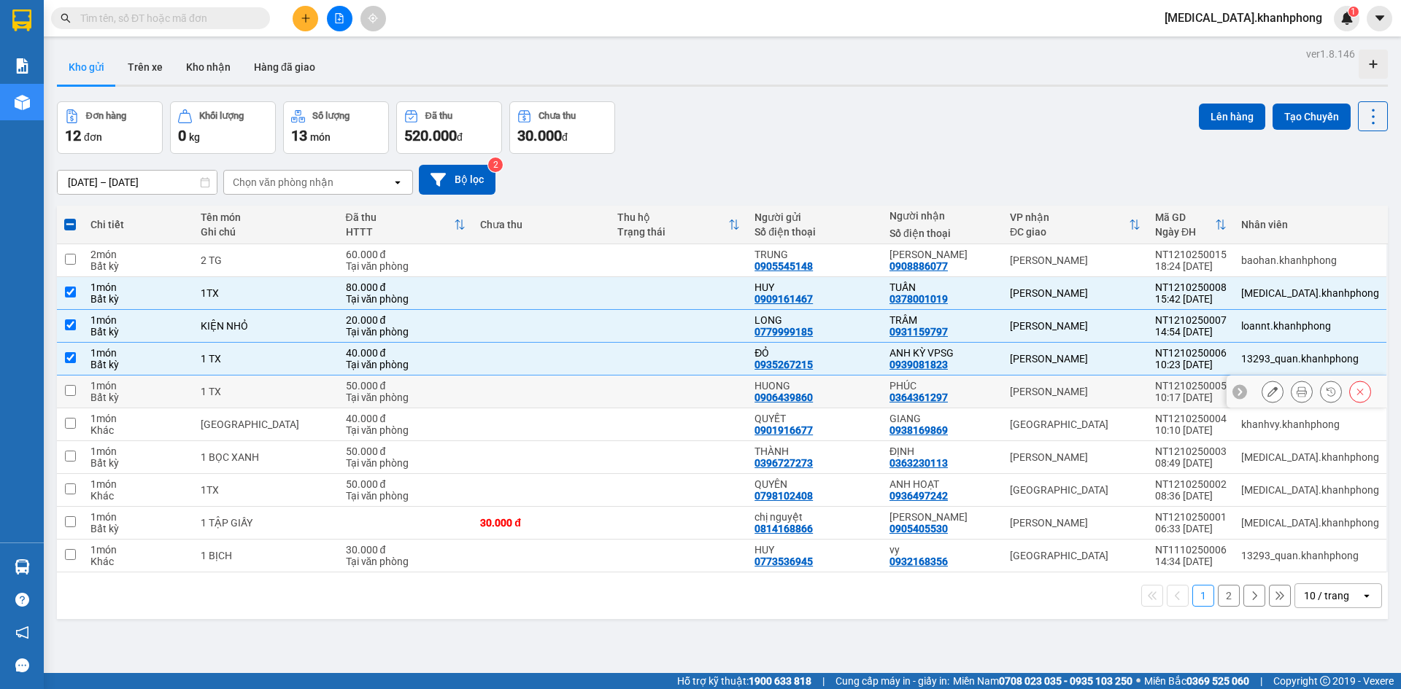
click at [995, 396] on div "PHÚC 0364361297" at bounding box center [942, 391] width 106 height 23
checkbox input "true"
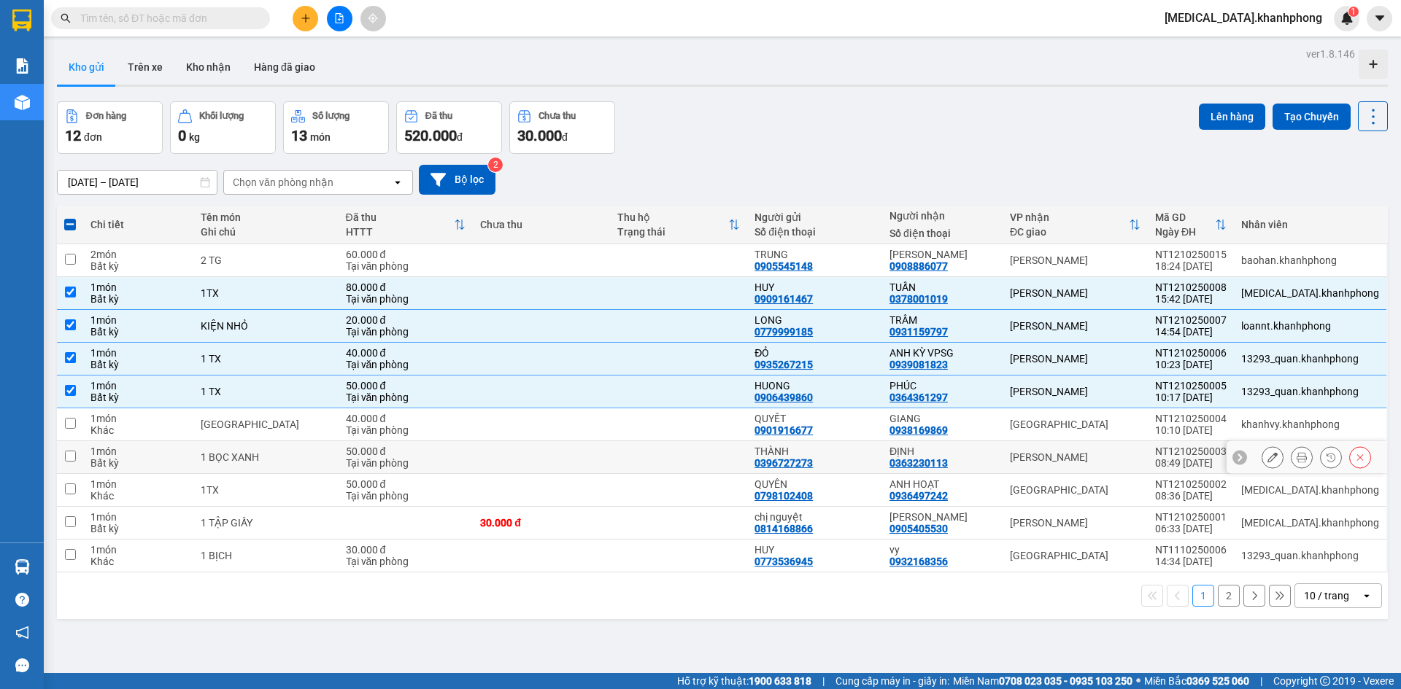
click at [1002, 455] on td "ĐỊNH 0363230113" at bounding box center [942, 457] width 120 height 33
checkbox input "true"
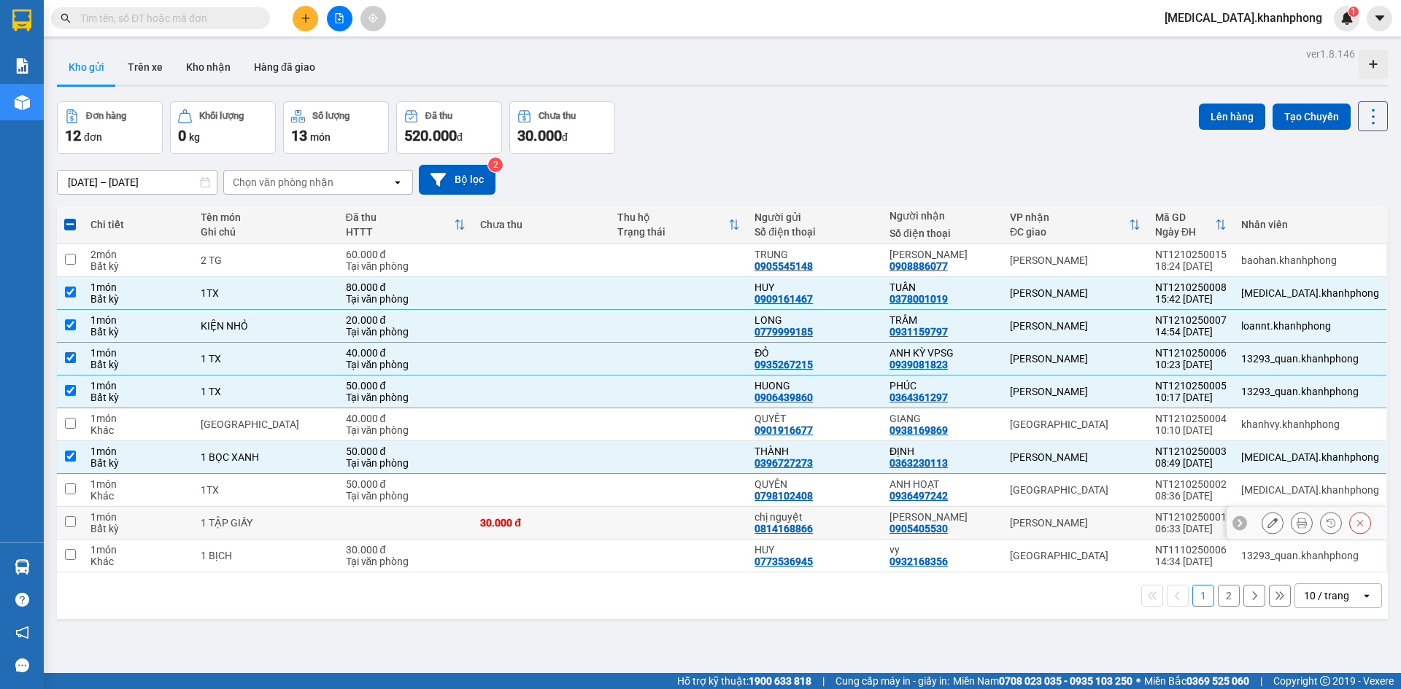
click at [1018, 527] on td "[PERSON_NAME]" at bounding box center [1074, 523] width 145 height 33
checkbox input "true"
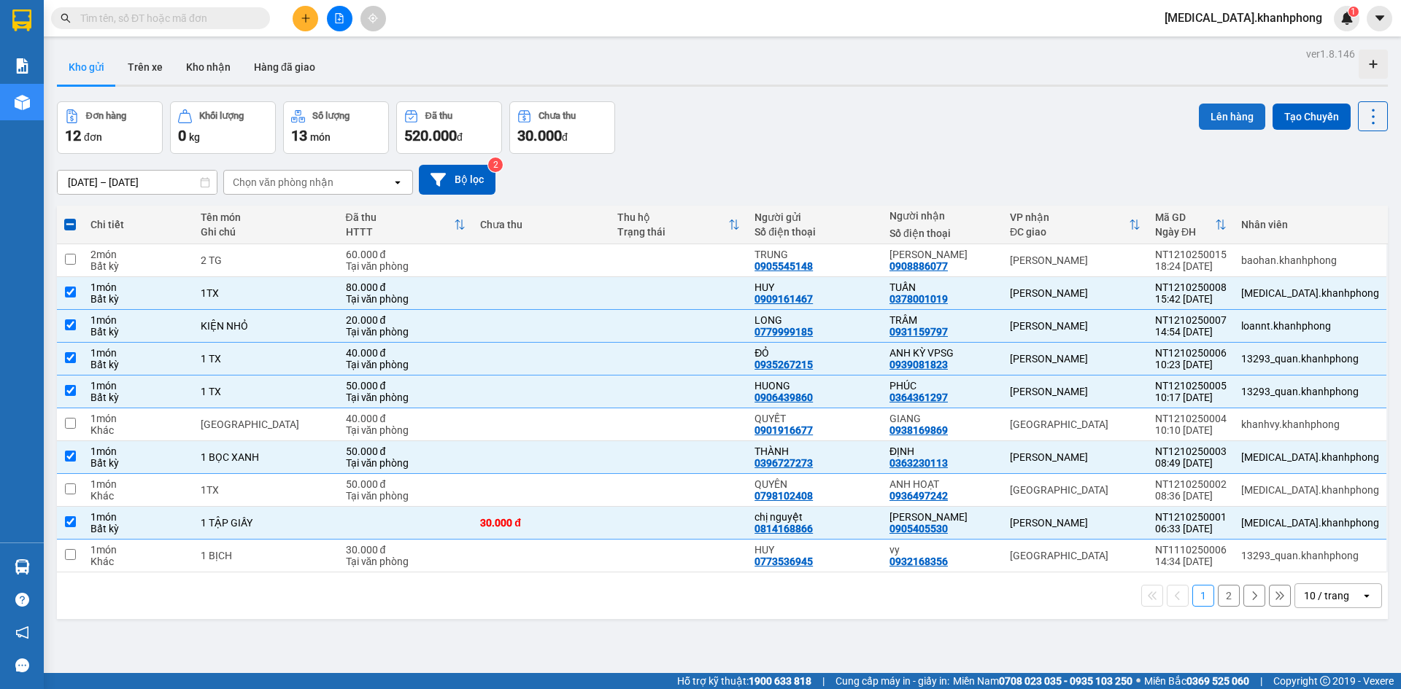
click at [1199, 113] on button "Lên hàng" at bounding box center [1232, 117] width 66 height 26
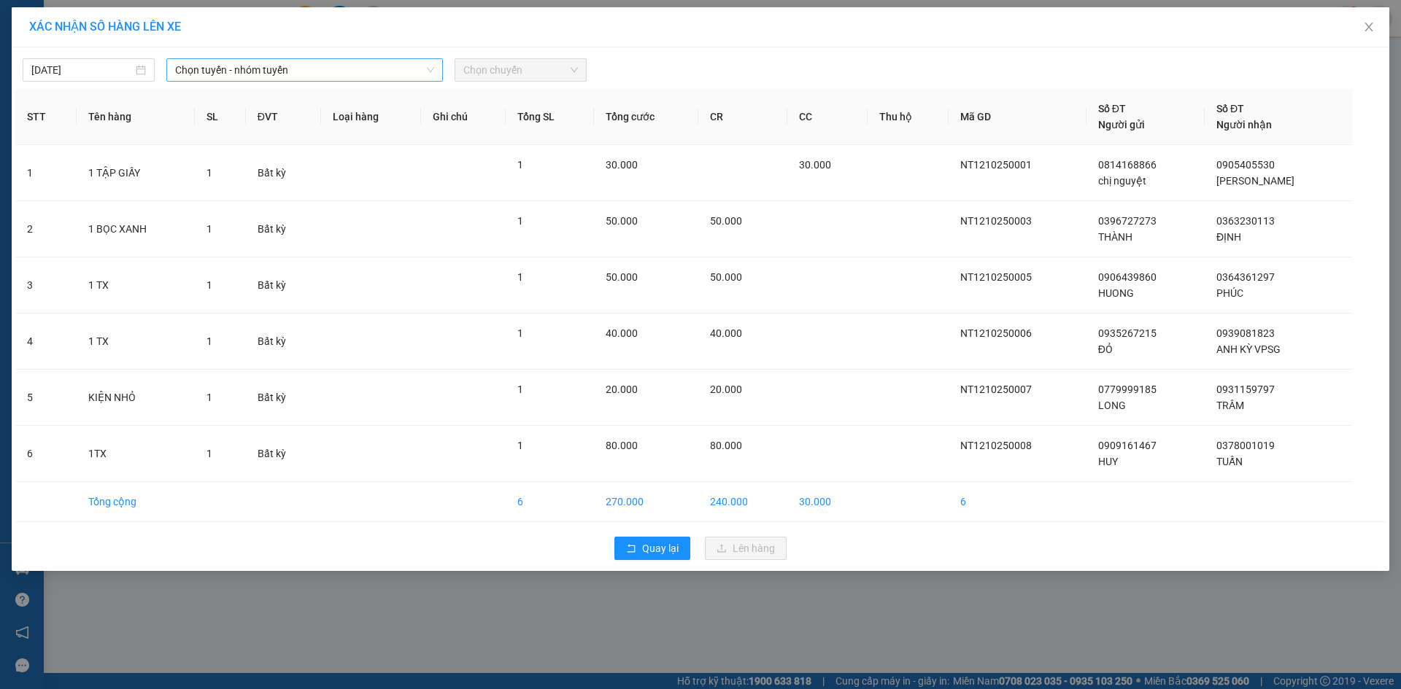
click at [279, 72] on span "Chọn tuyến - nhóm tuyến" at bounding box center [304, 70] width 259 height 22
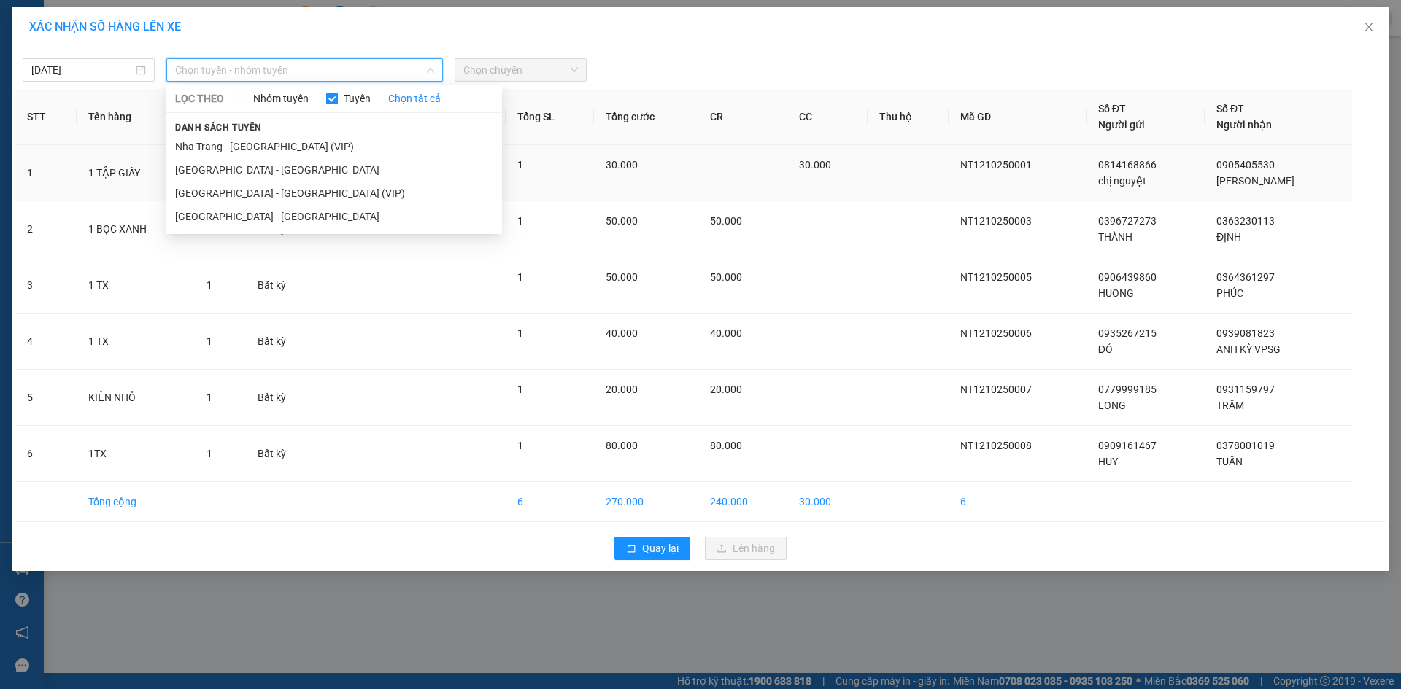
click at [304, 147] on li "Nha Trang - Sài Gòn (VIP)" at bounding box center [334, 146] width 336 height 23
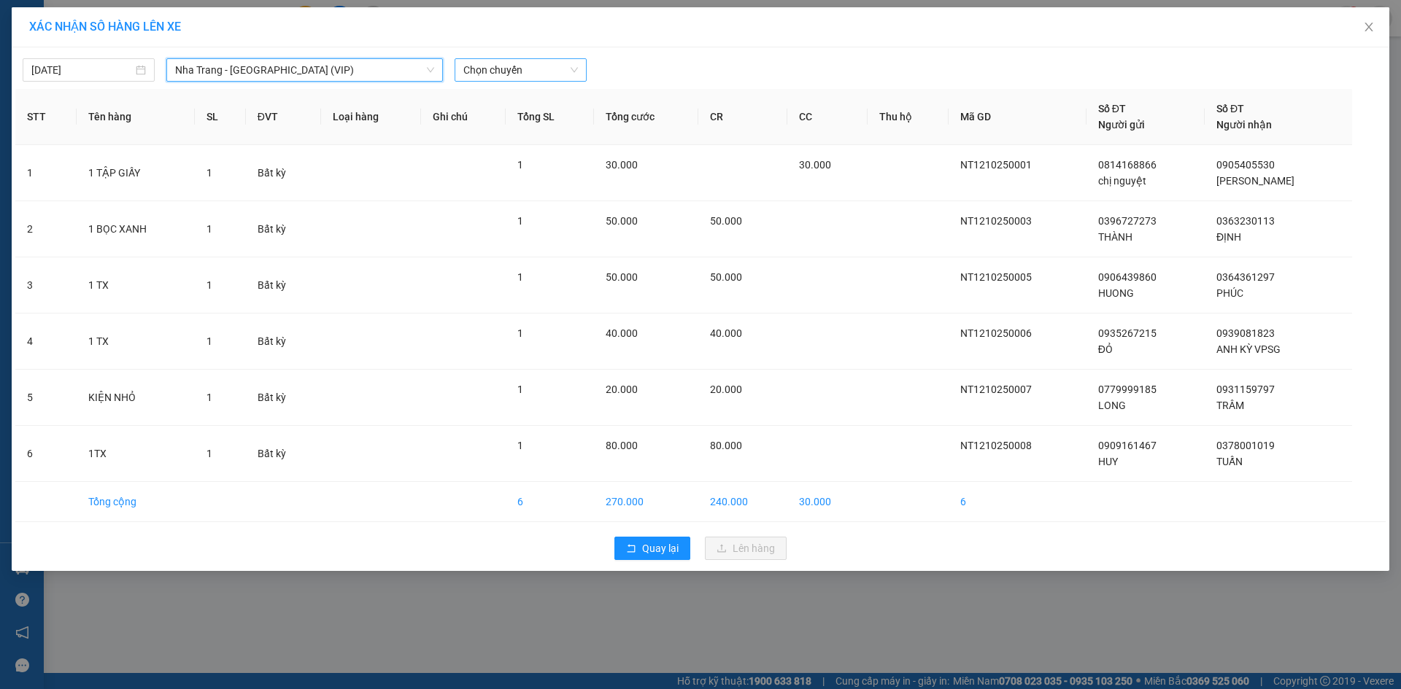
click at [522, 66] on span "Chọn chuyến" at bounding box center [520, 70] width 115 height 22
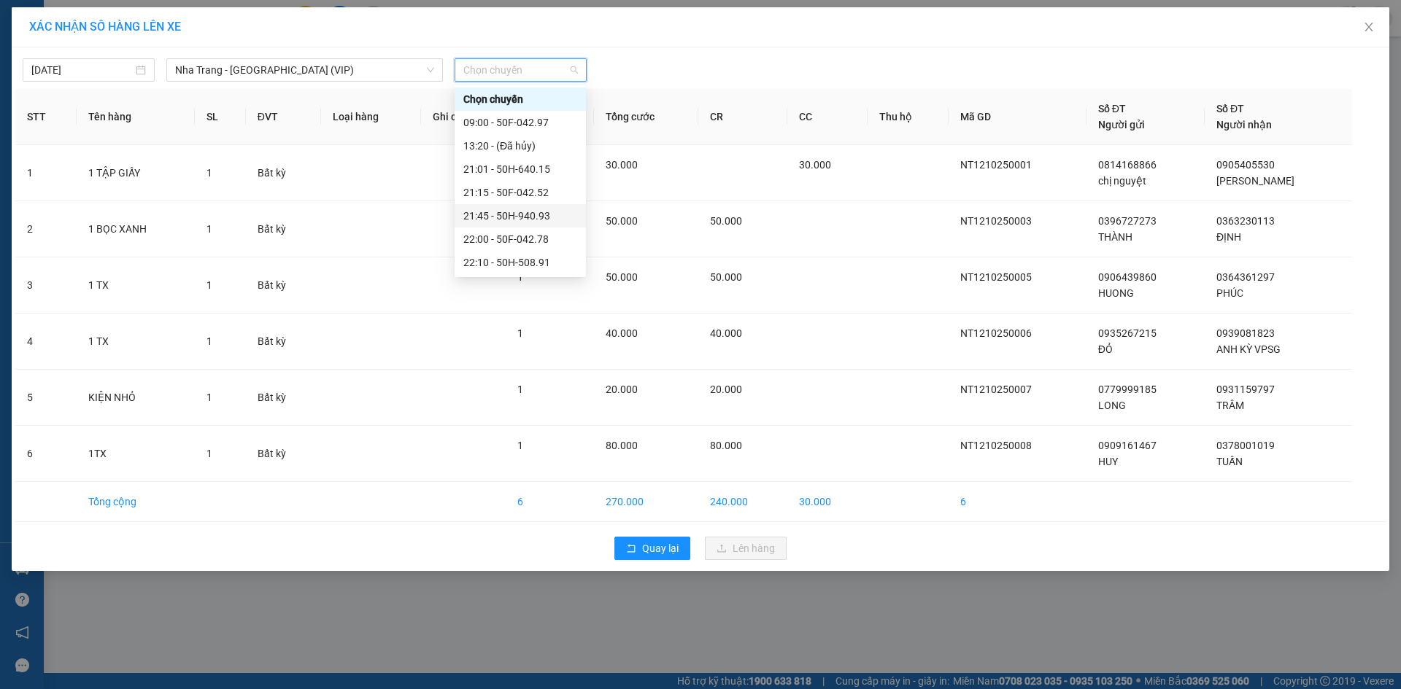
click at [516, 214] on div "21:45 - 50H-940.93" at bounding box center [520, 216] width 114 height 16
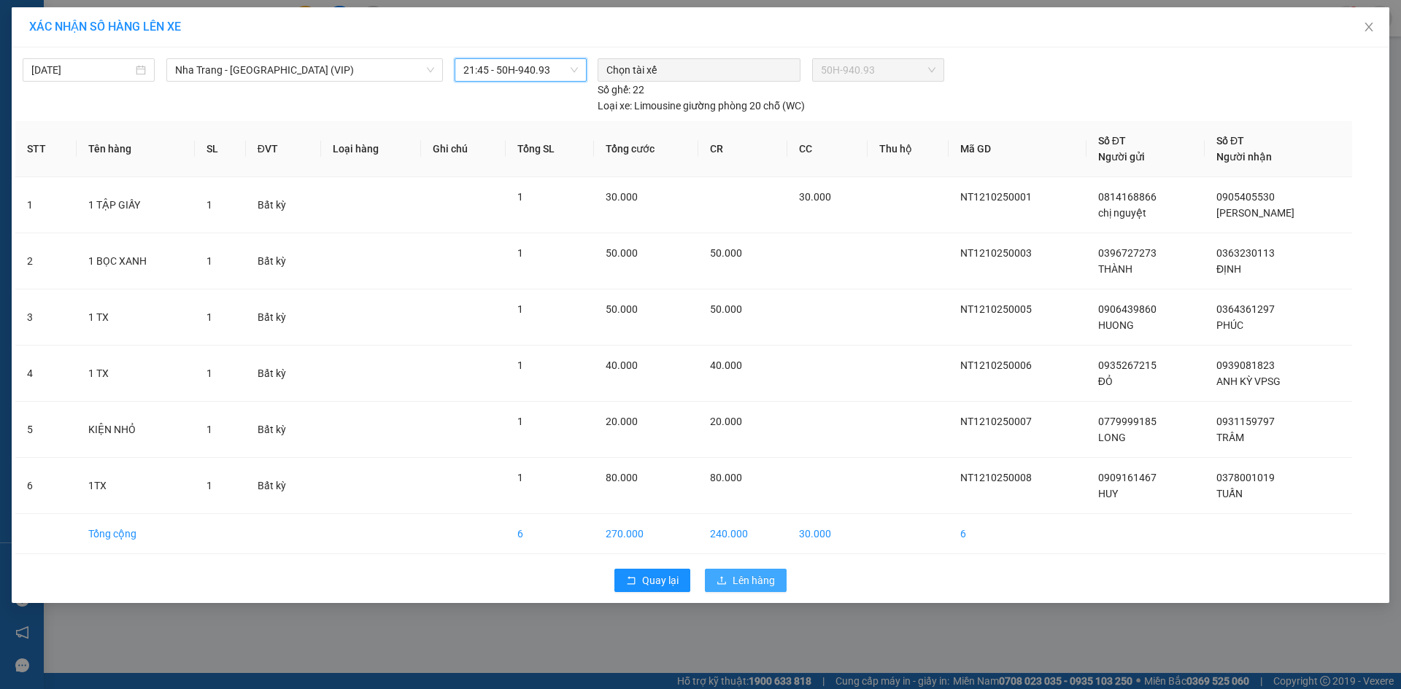
click at [730, 582] on button "Lên hàng" at bounding box center [746, 580] width 82 height 23
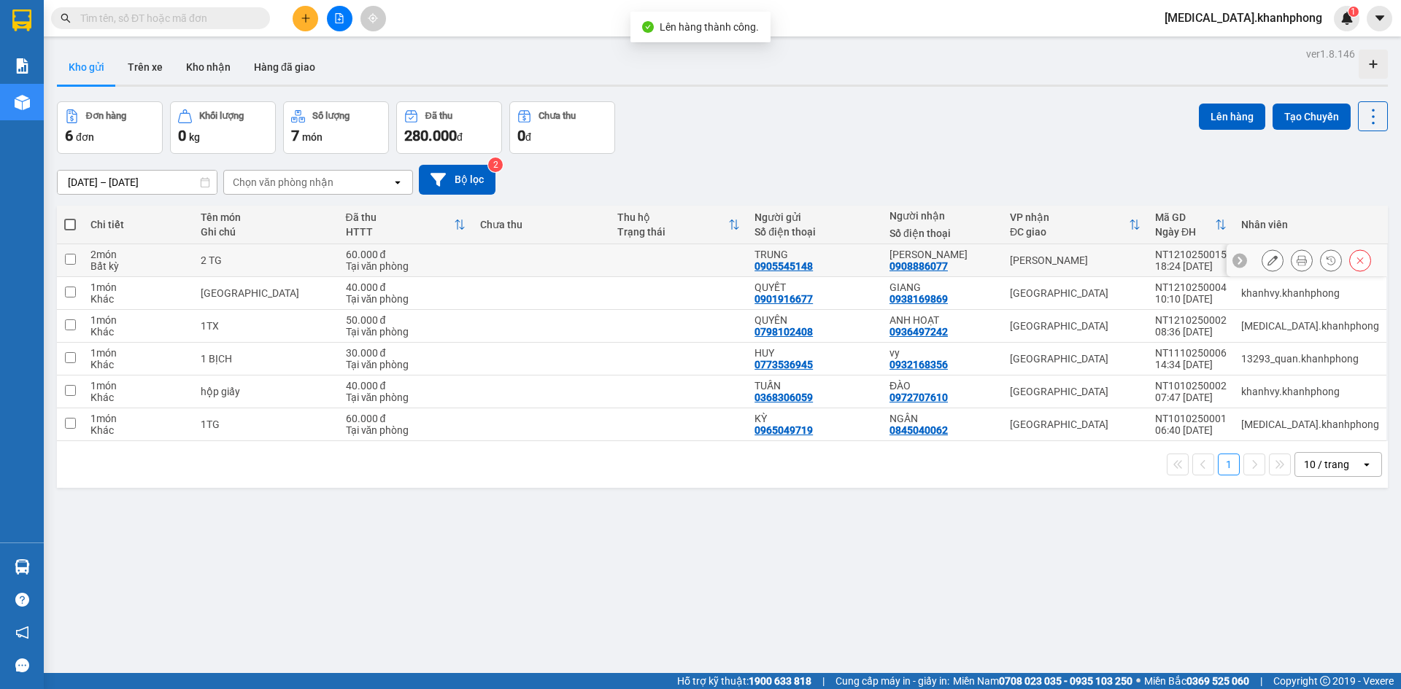
click at [995, 259] on div "ANH TUẤN" at bounding box center [942, 255] width 106 height 12
checkbox input "true"
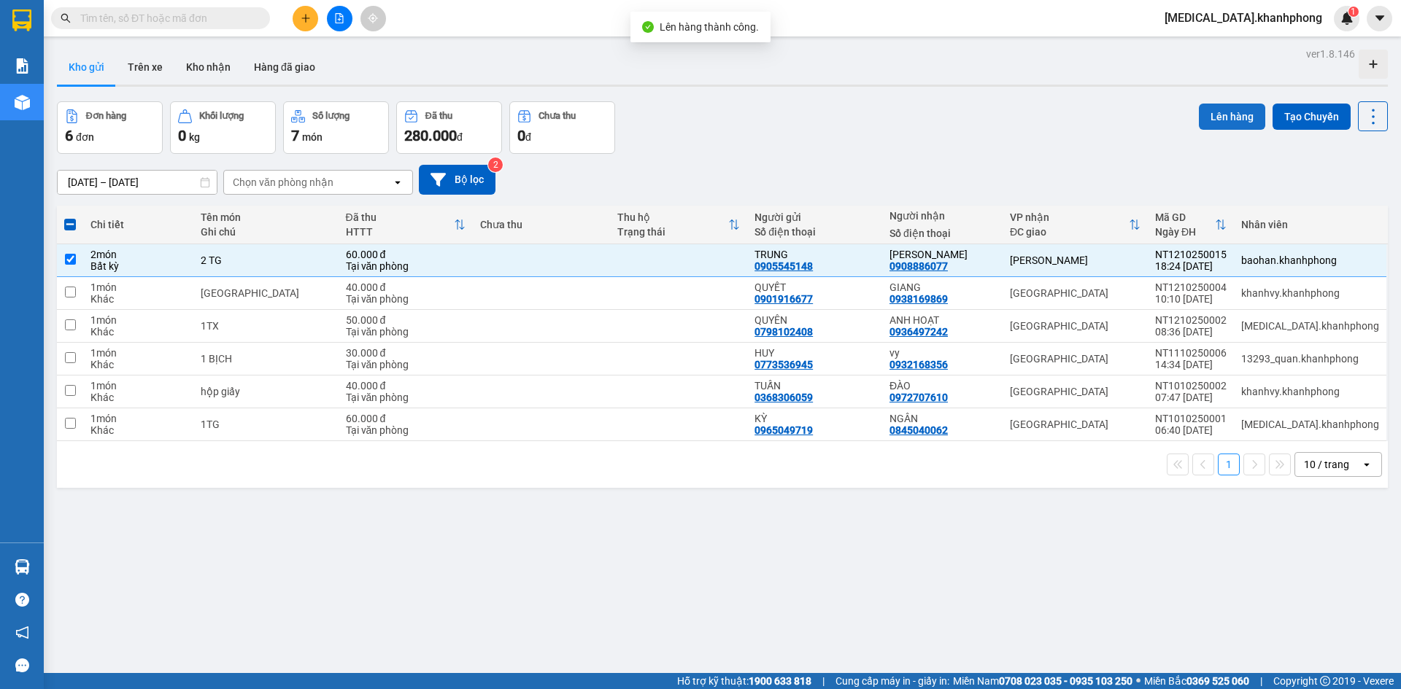
click at [1216, 122] on button "Lên hàng" at bounding box center [1232, 117] width 66 height 26
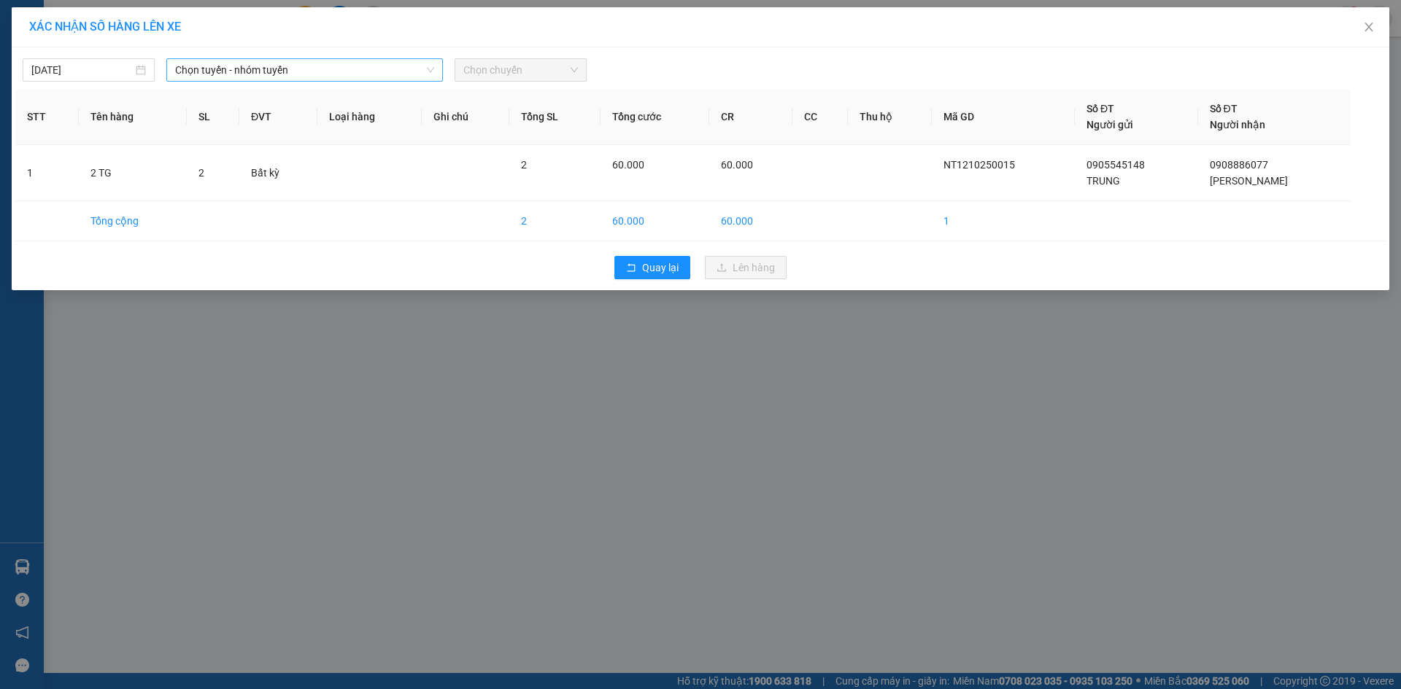
click at [287, 71] on span "Chọn tuyến - nhóm tuyến" at bounding box center [304, 70] width 259 height 22
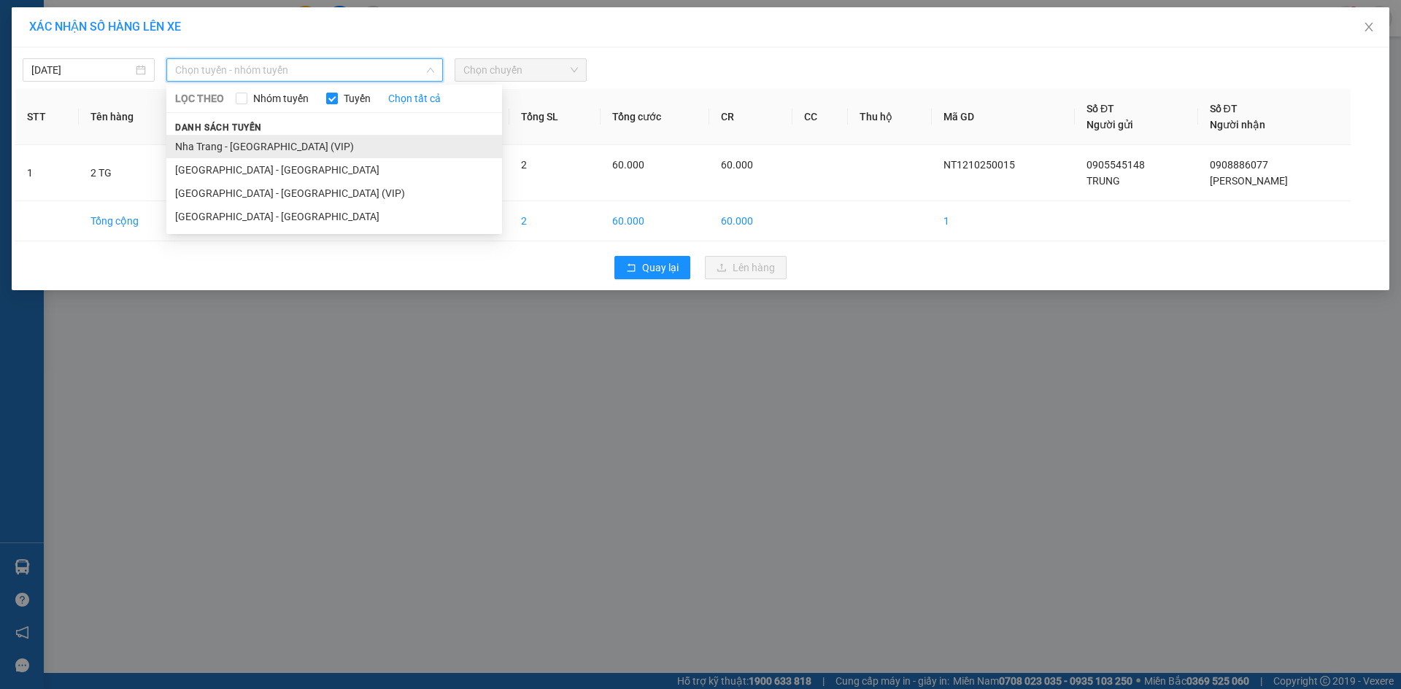
click at [294, 152] on li "Nha Trang - Sài Gòn (VIP)" at bounding box center [334, 146] width 336 height 23
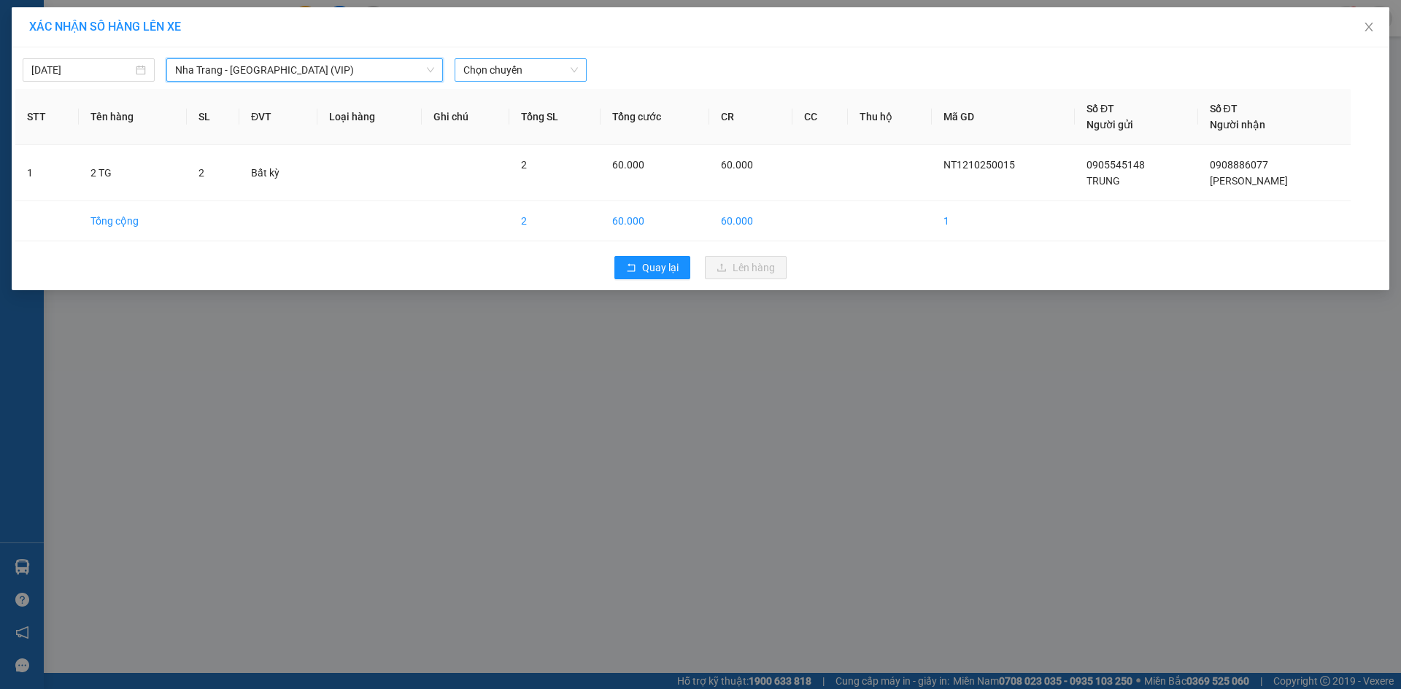
click at [514, 58] on div "Chọn chuyến" at bounding box center [521, 69] width 132 height 23
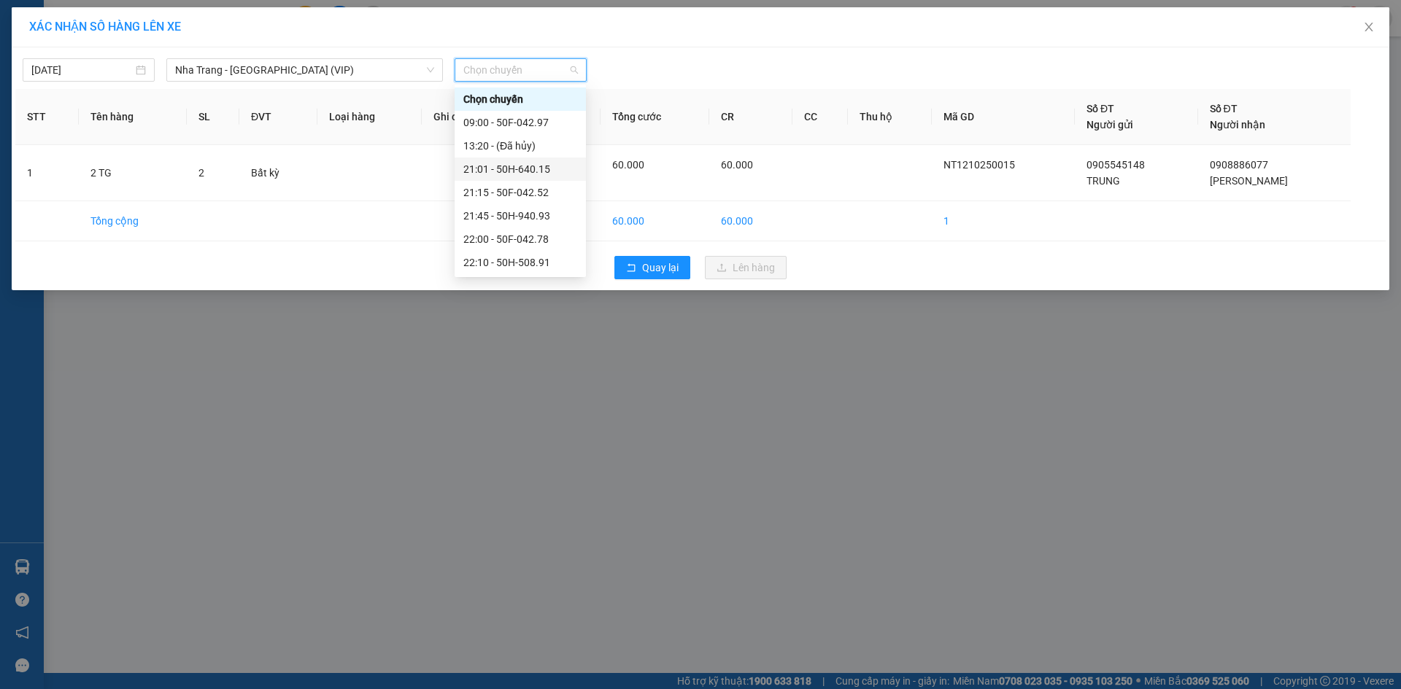
click at [503, 172] on div "21:01 - 50H-640.15" at bounding box center [520, 169] width 114 height 16
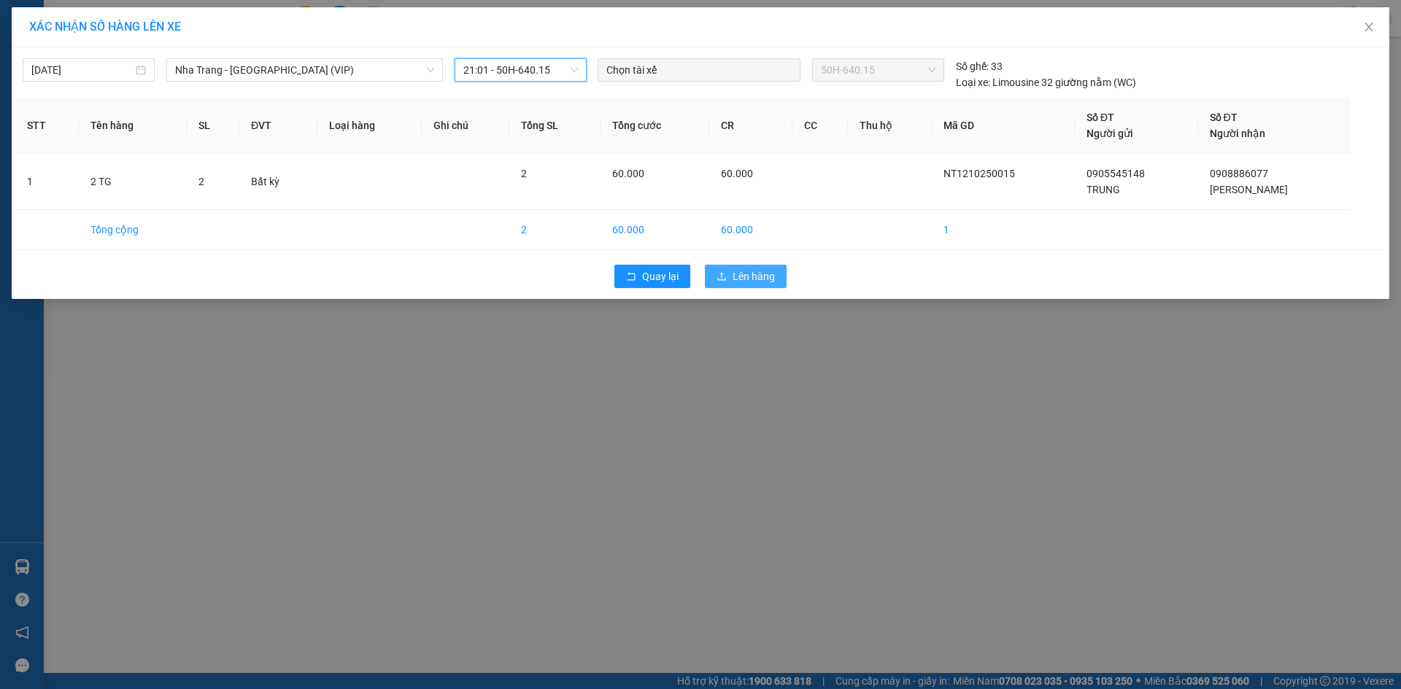
click at [734, 277] on span "Lên hàng" at bounding box center [754, 276] width 42 height 16
